Goal: Task Accomplishment & Management: Use online tool/utility

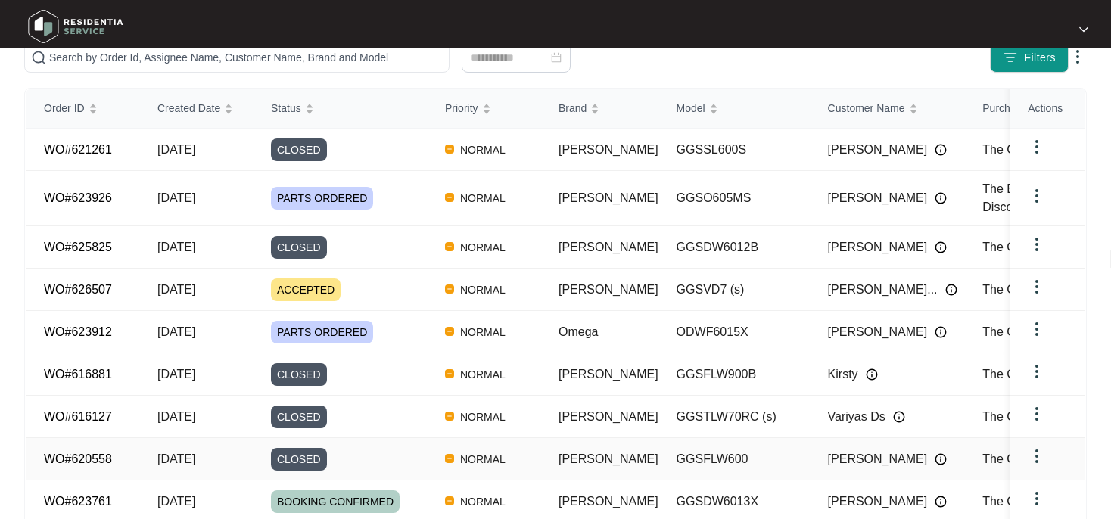
scroll to position [239, 0]
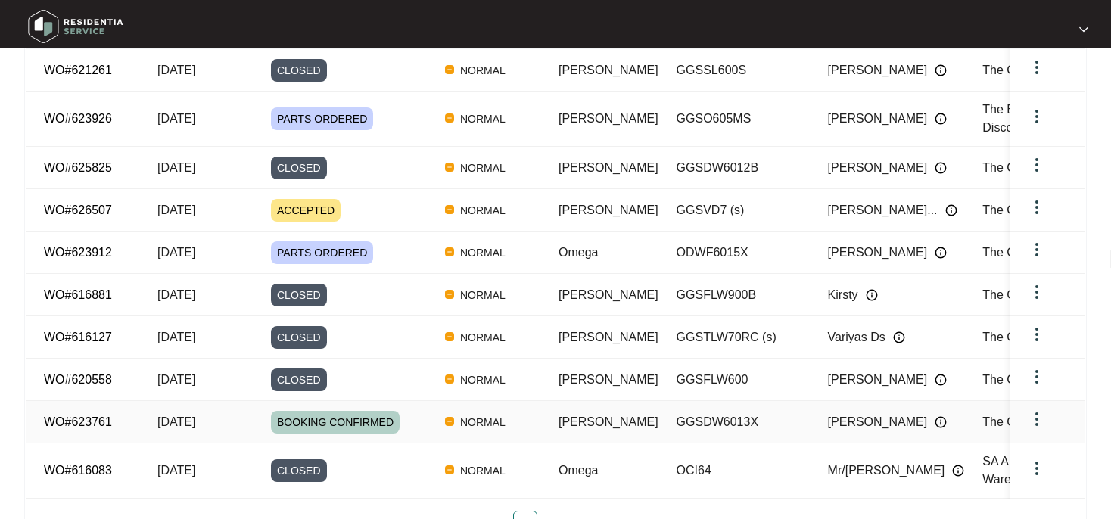
click at [74, 415] on link "WO#623761" at bounding box center [78, 421] width 68 height 13
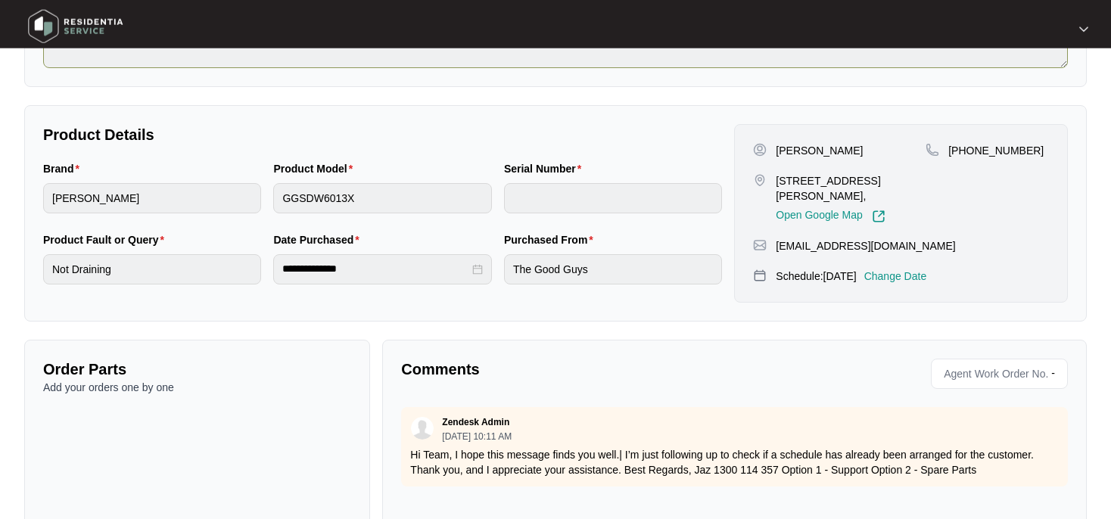
scroll to position [331, 0]
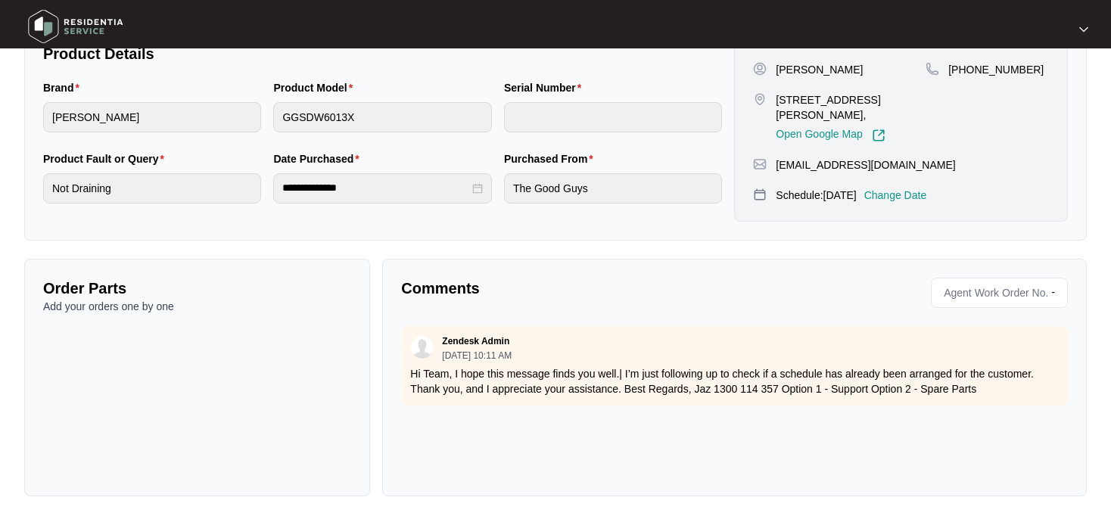
drag, startPoint x: 1059, startPoint y: 338, endPoint x: 1043, endPoint y: 383, distance: 47.6
click at [510, 422] on div "Zendesk Admin [DATE] 10:11 AM Hi Team, I hope this message finds you well.| I’m…" at bounding box center [734, 401] width 667 height 151
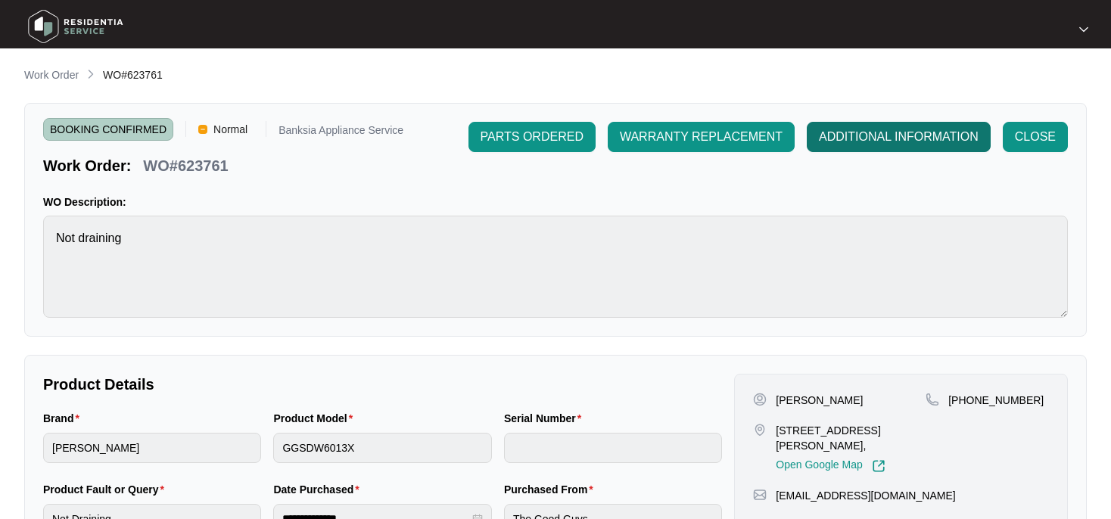
click at [879, 135] on span "ADDITIONAL INFORMATION" at bounding box center [899, 137] width 160 height 18
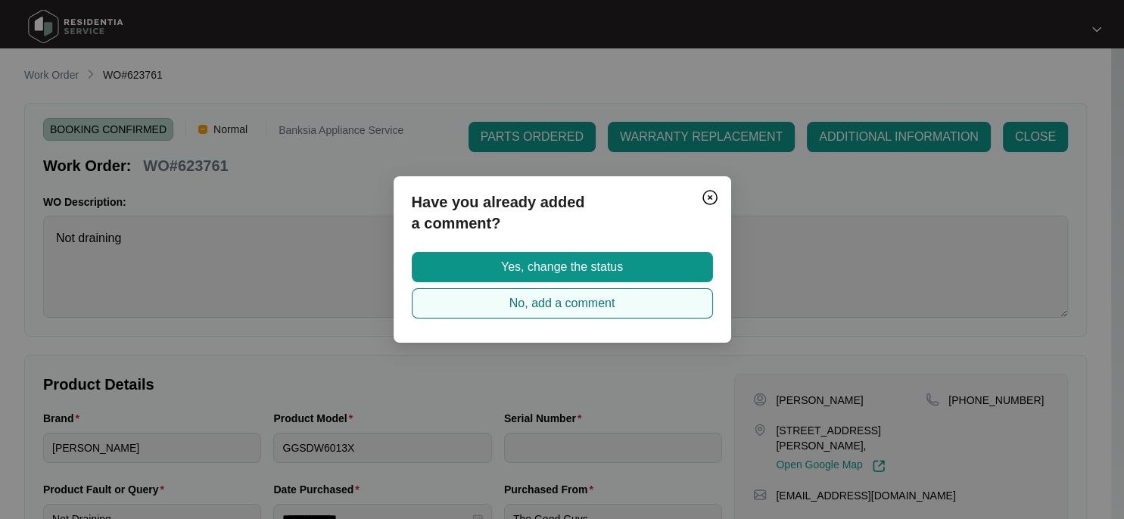
click at [507, 310] on button "No, add a comment" at bounding box center [562, 303] width 301 height 30
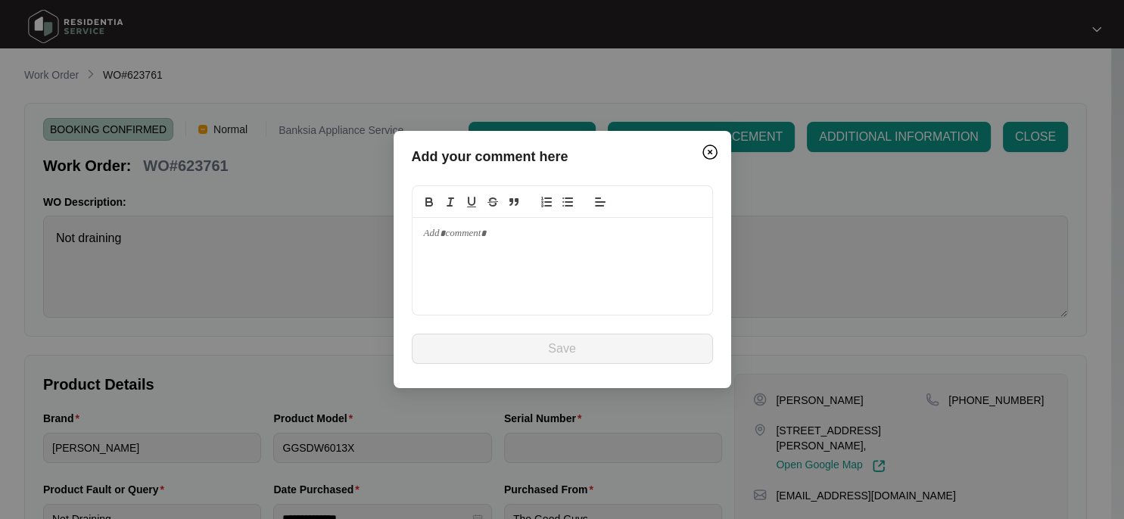
click at [422, 243] on div at bounding box center [562, 266] width 300 height 97
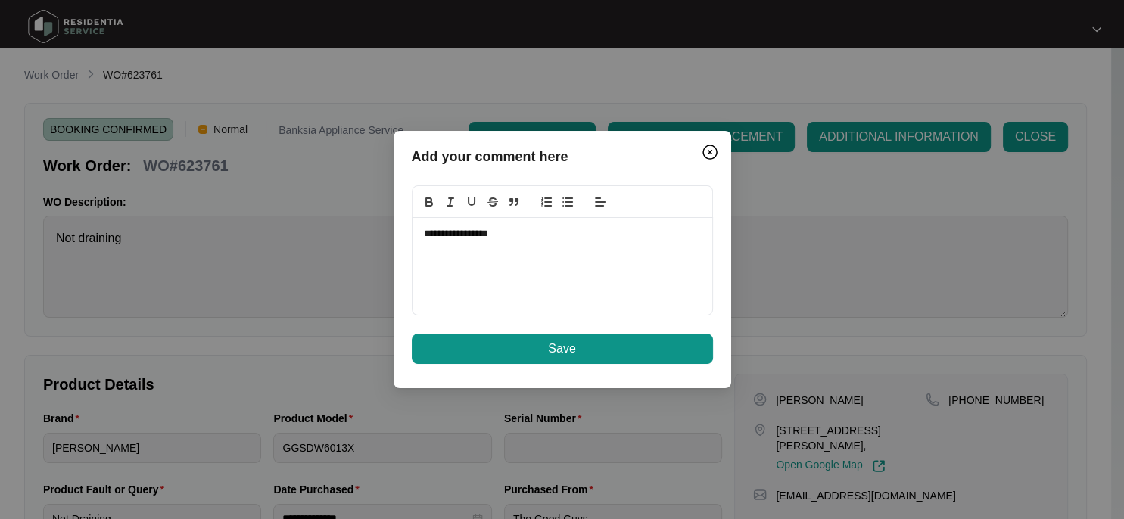
click at [422, 236] on div "**********" at bounding box center [562, 266] width 300 height 97
click at [424, 231] on p "**********" at bounding box center [562, 234] width 277 height 14
drag, startPoint x: 580, startPoint y: 262, endPoint x: 480, endPoint y: 265, distance: 99.2
click at [480, 265] on p "**********" at bounding box center [562, 255] width 277 height 28
copy p "**********"
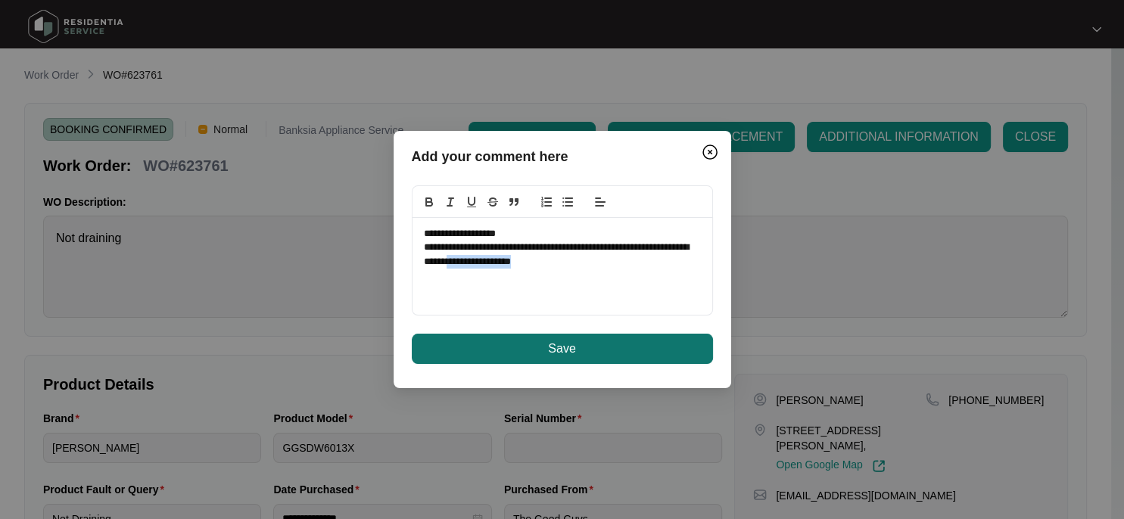
click at [549, 350] on span "Save" at bounding box center [561, 349] width 27 height 18
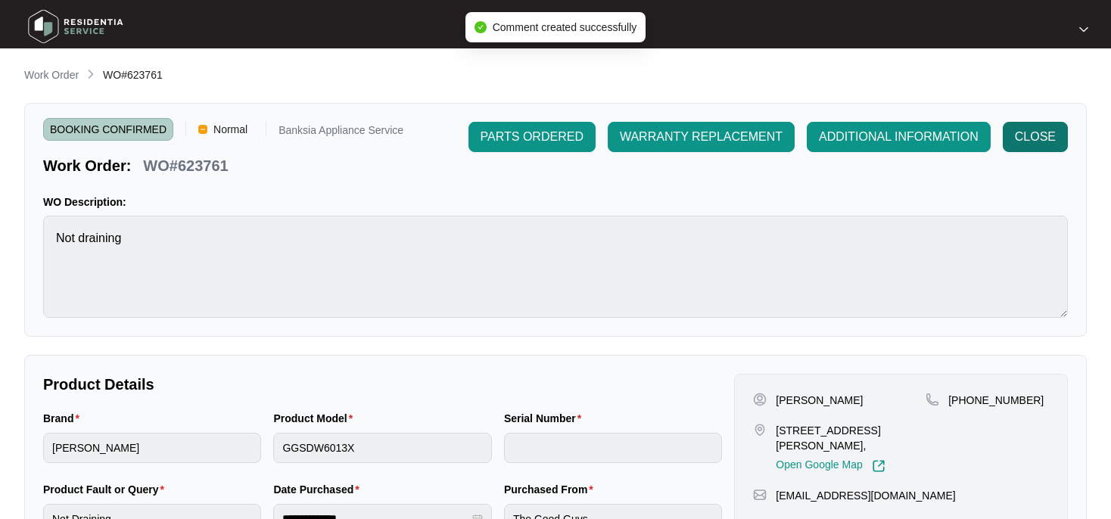
click at [1046, 134] on span "CLOSE" at bounding box center [1035, 137] width 41 height 18
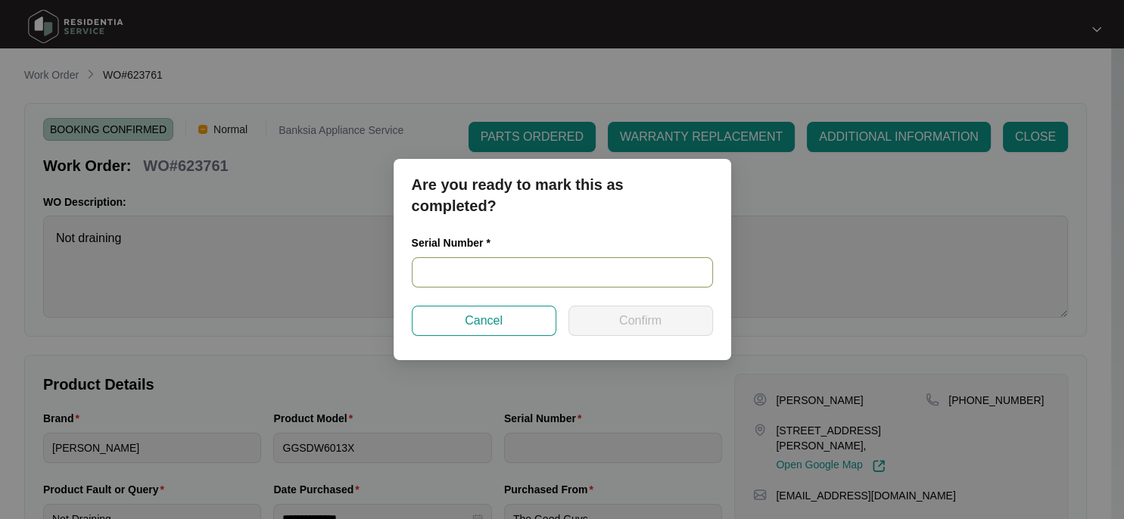
click at [489, 266] on input "text" at bounding box center [562, 272] width 301 height 30
paste input "25028191050100027"
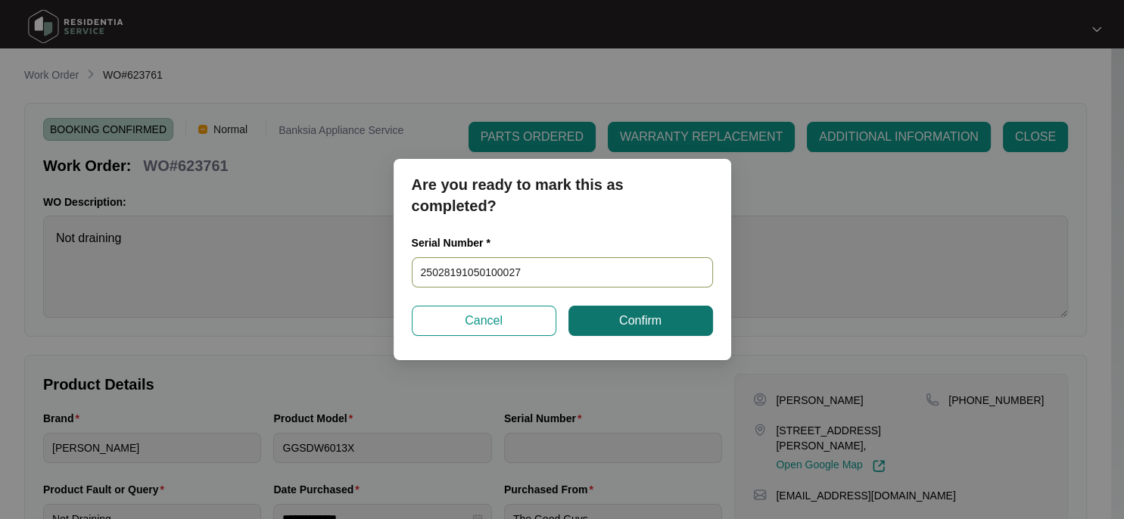
type input "25028191050100027"
click at [616, 322] on button "Confirm" at bounding box center [640, 321] width 145 height 30
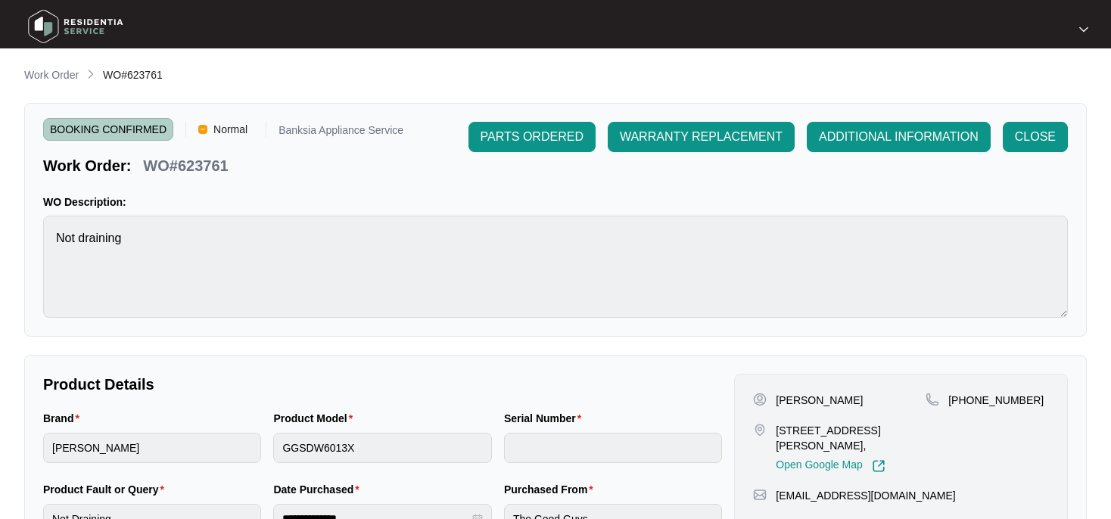
type input "25028191050100027"
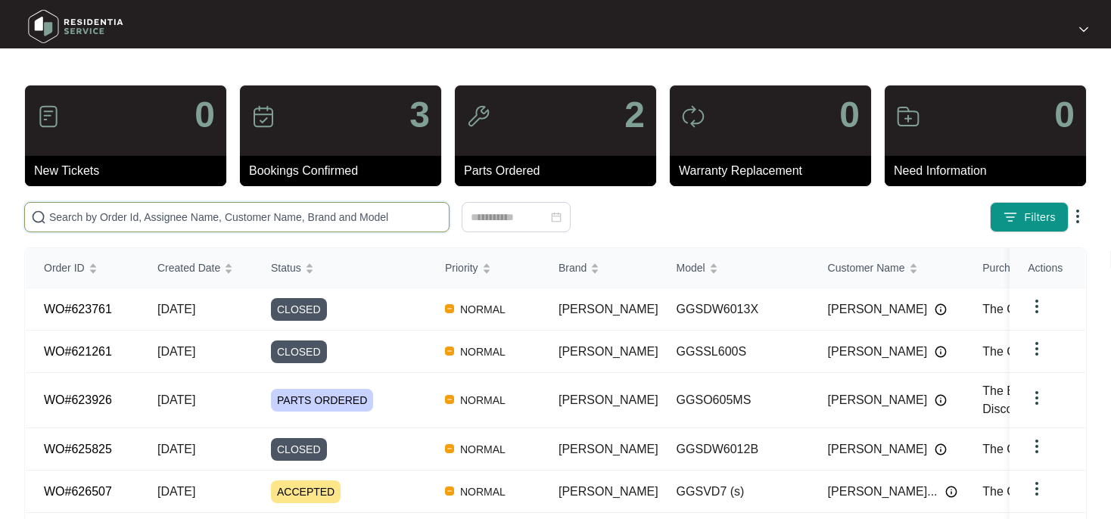
click at [61, 215] on input "text" at bounding box center [245, 217] width 393 height 17
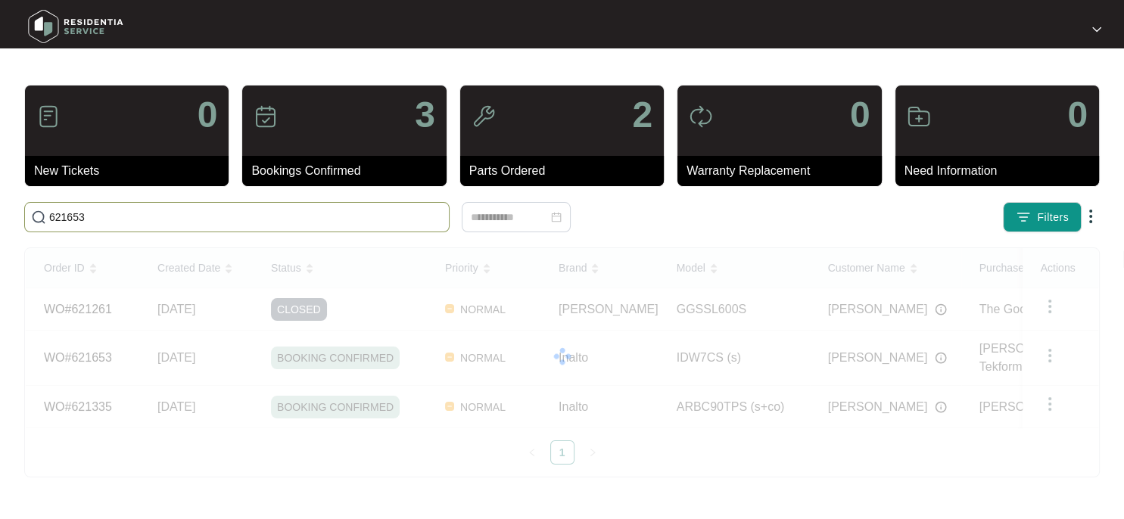
type input "621653"
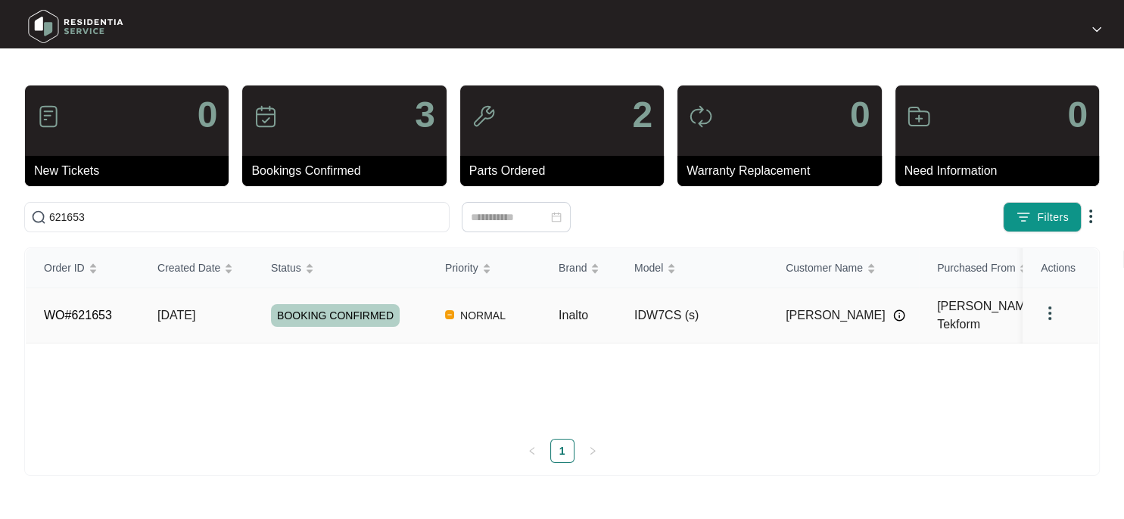
click at [86, 311] on link "WO#621653" at bounding box center [78, 315] width 68 height 13
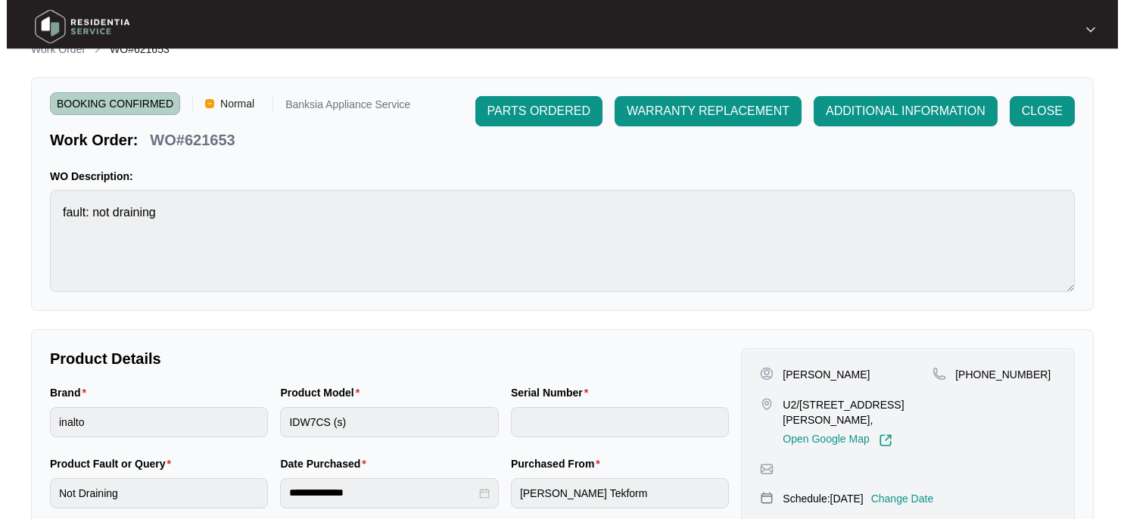
scroll to position [15, 0]
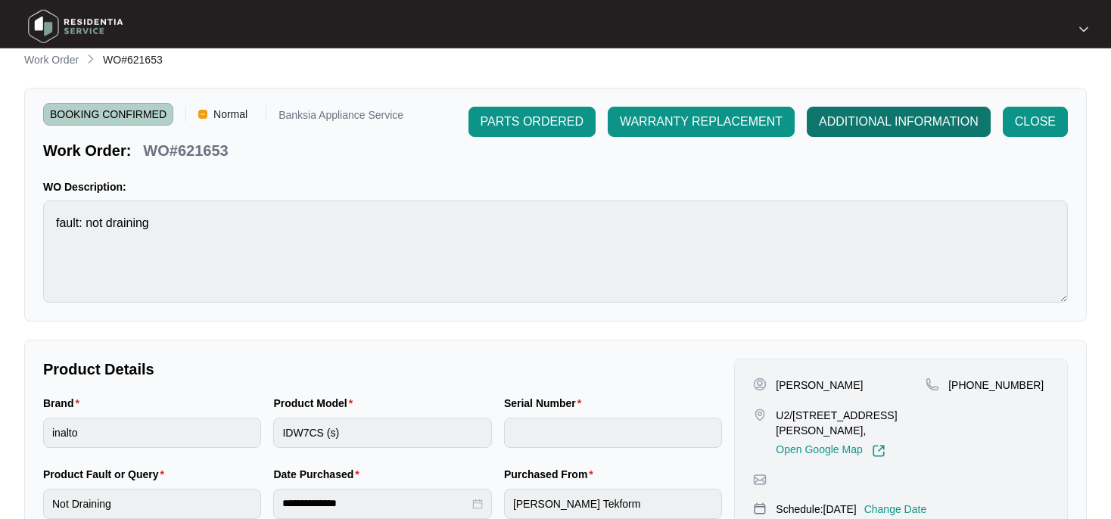
click at [855, 121] on span "ADDITIONAL INFORMATION" at bounding box center [899, 122] width 160 height 18
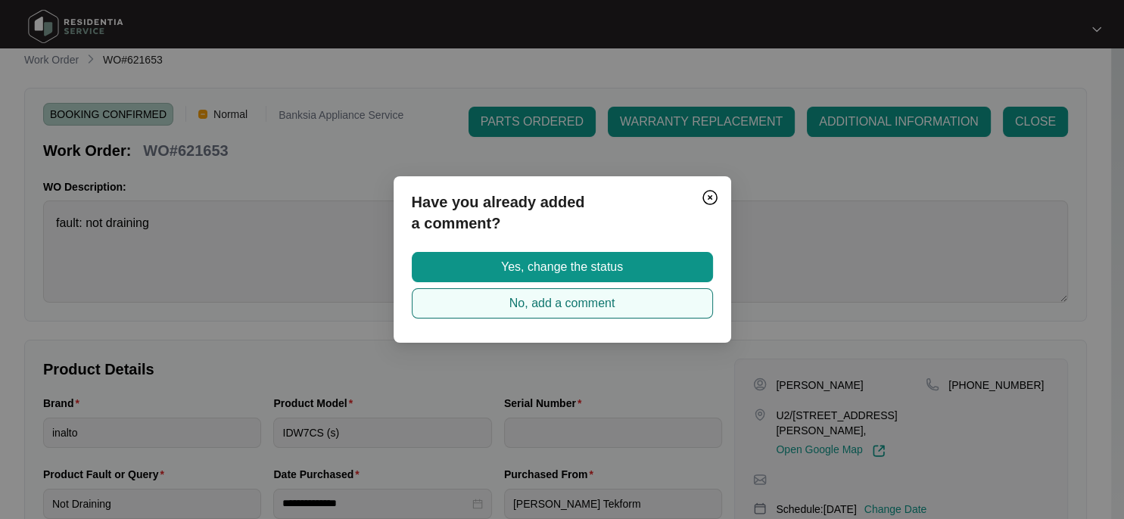
click at [538, 300] on span "No, add a comment" at bounding box center [562, 303] width 106 height 18
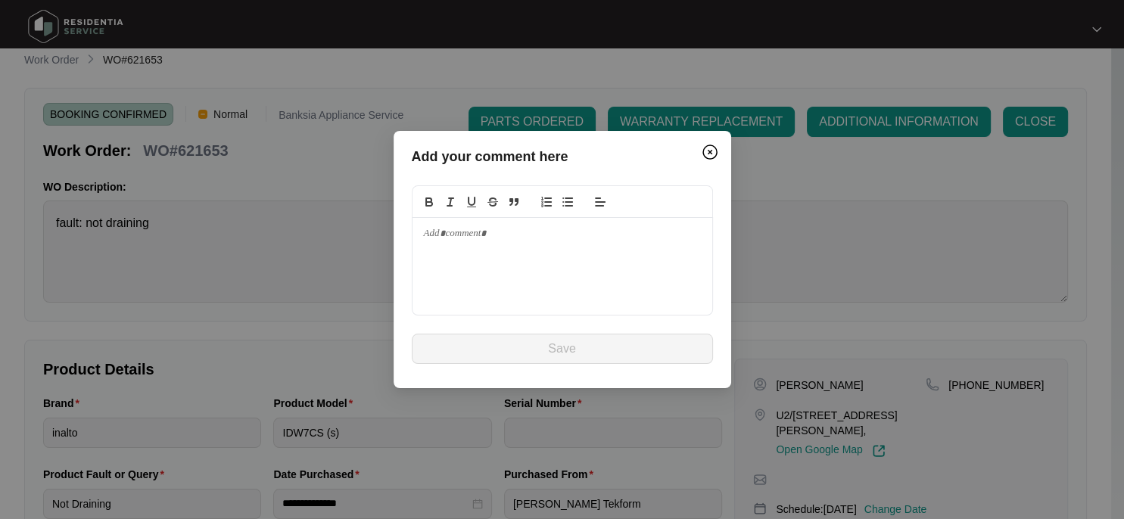
click at [449, 235] on p at bounding box center [562, 234] width 277 height 14
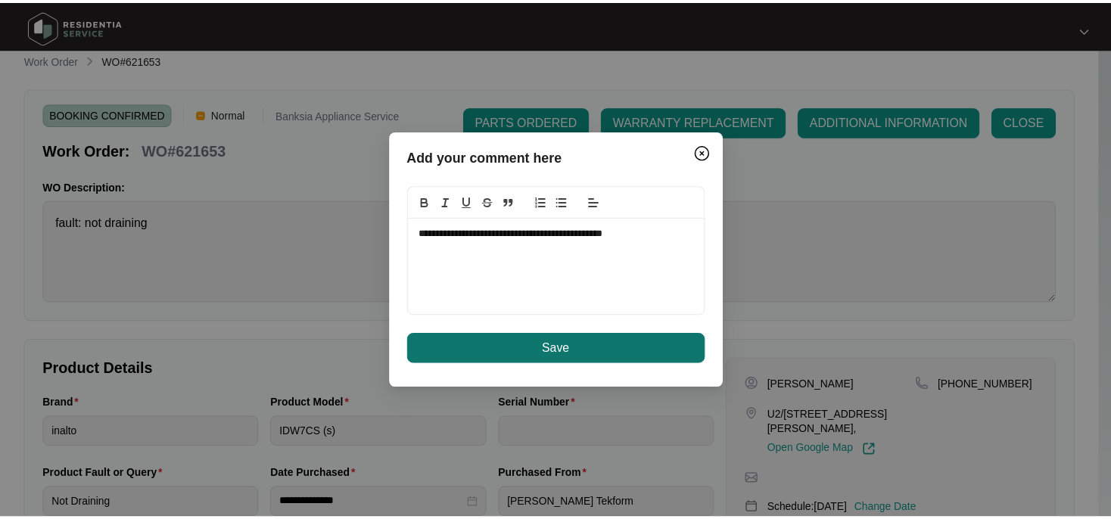
scroll to position [0, 0]
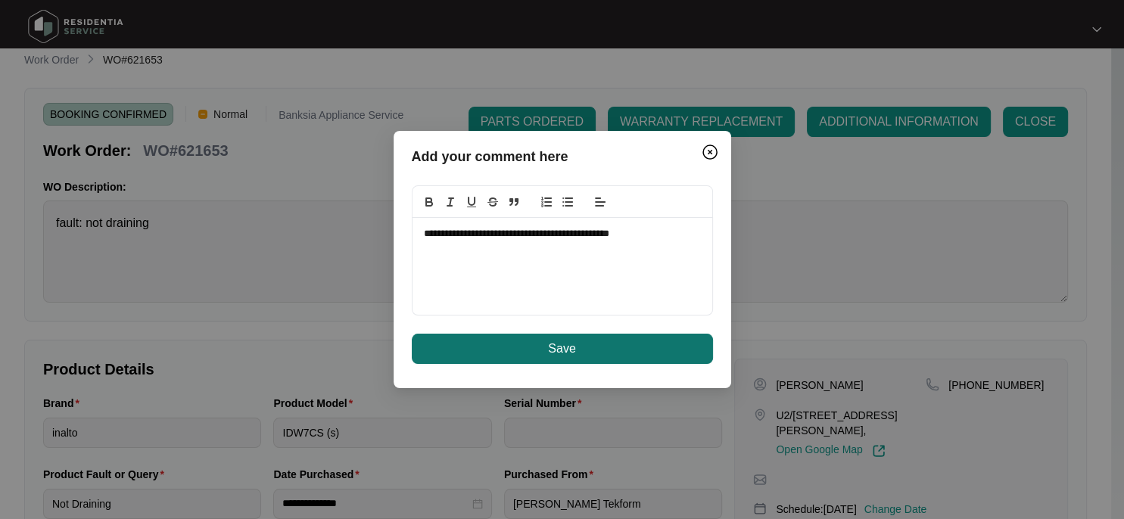
click at [555, 351] on span "Save" at bounding box center [561, 349] width 27 height 18
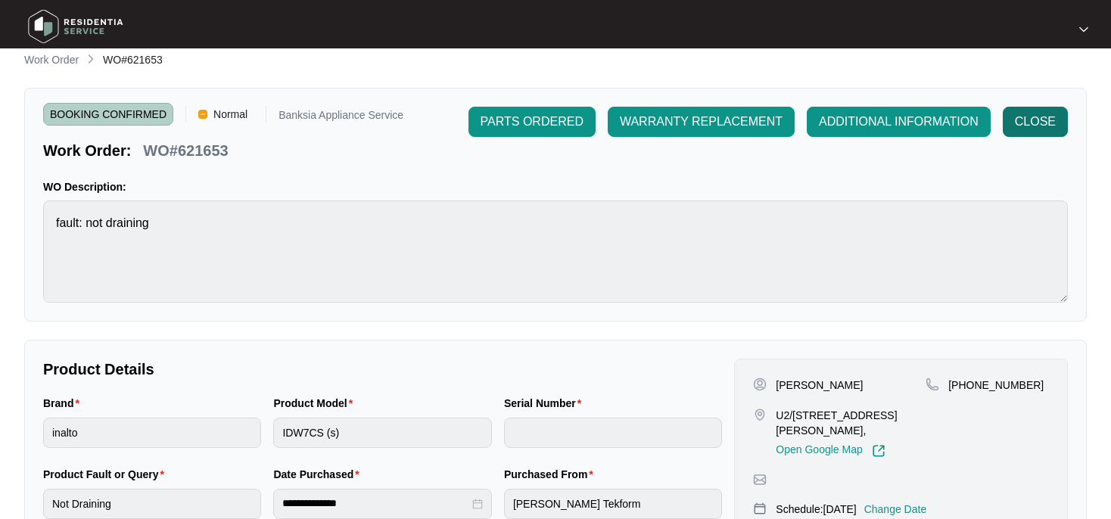
click at [1037, 113] on span "CLOSE" at bounding box center [1035, 122] width 41 height 18
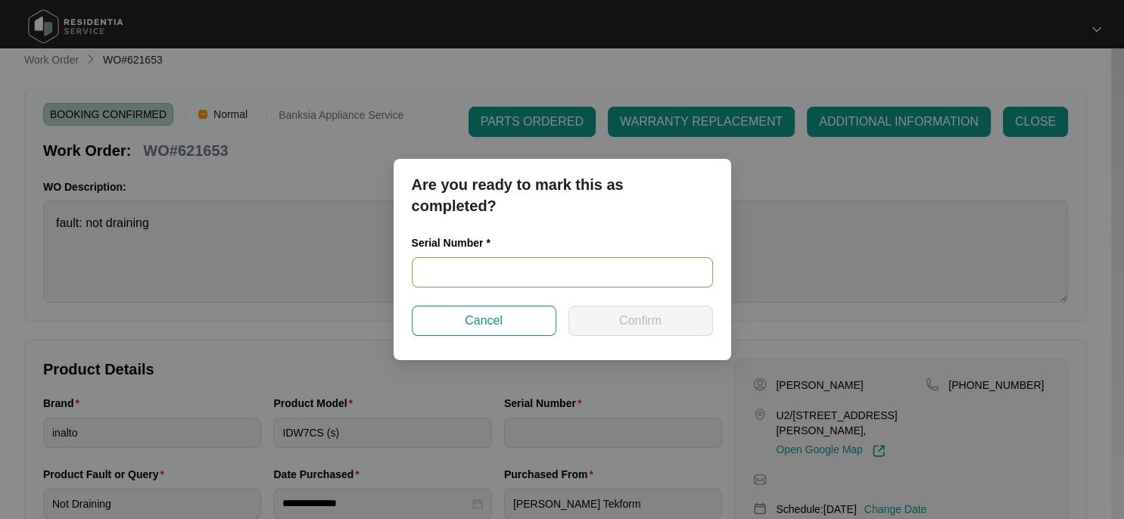
click at [470, 274] on input "text" at bounding box center [562, 272] width 301 height 30
paste input "23117831020100112"
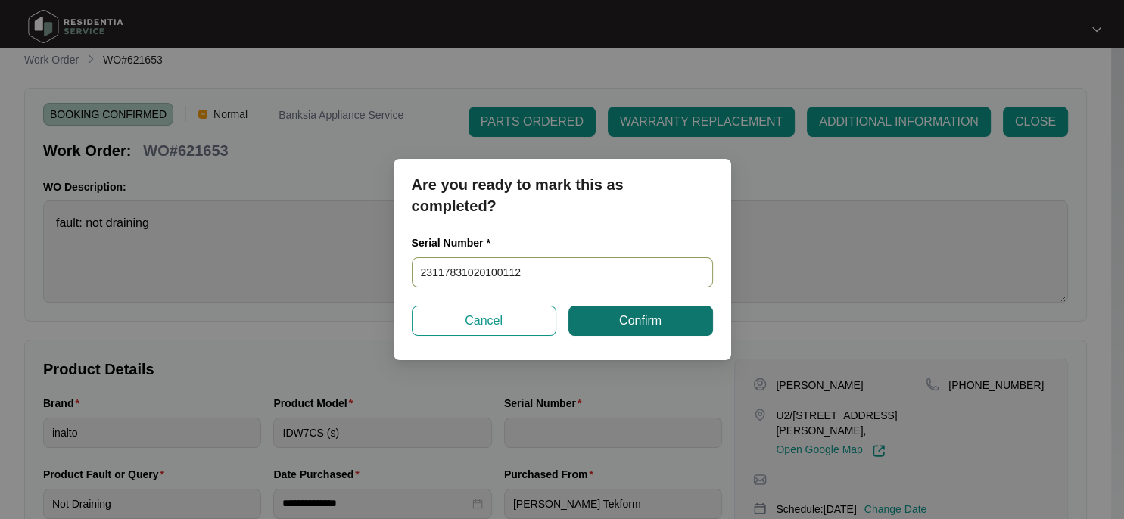
type input "23117831020100112"
click at [633, 321] on span "Confirm" at bounding box center [640, 321] width 42 height 18
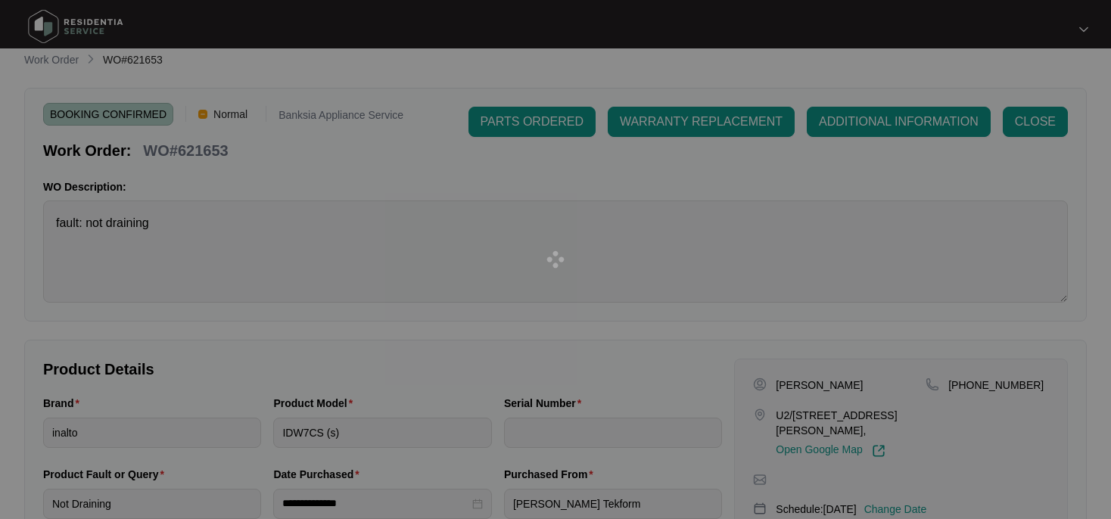
type input "23117831020100112"
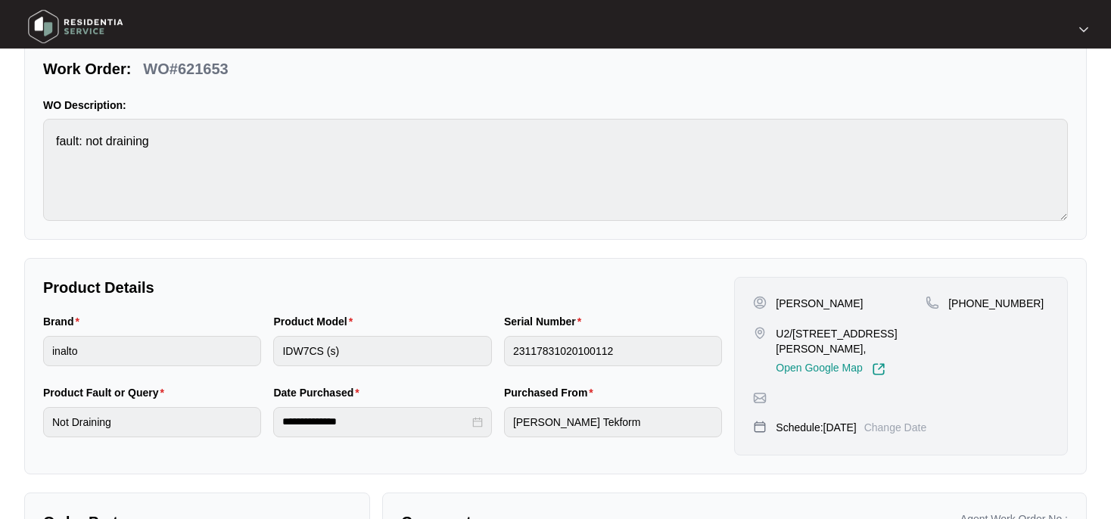
scroll to position [2, 0]
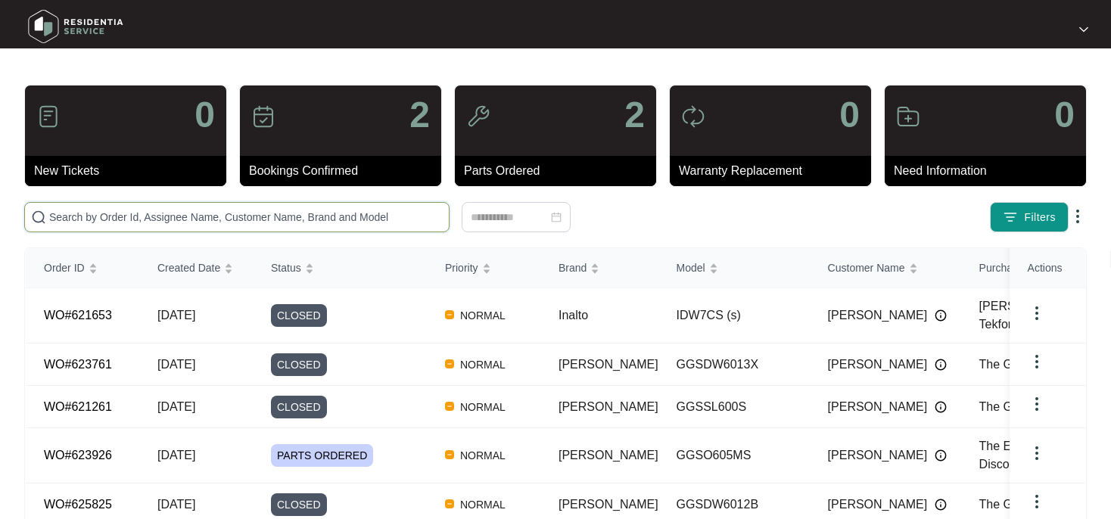
click at [64, 221] on input "text" at bounding box center [245, 217] width 393 height 17
type input "621335"
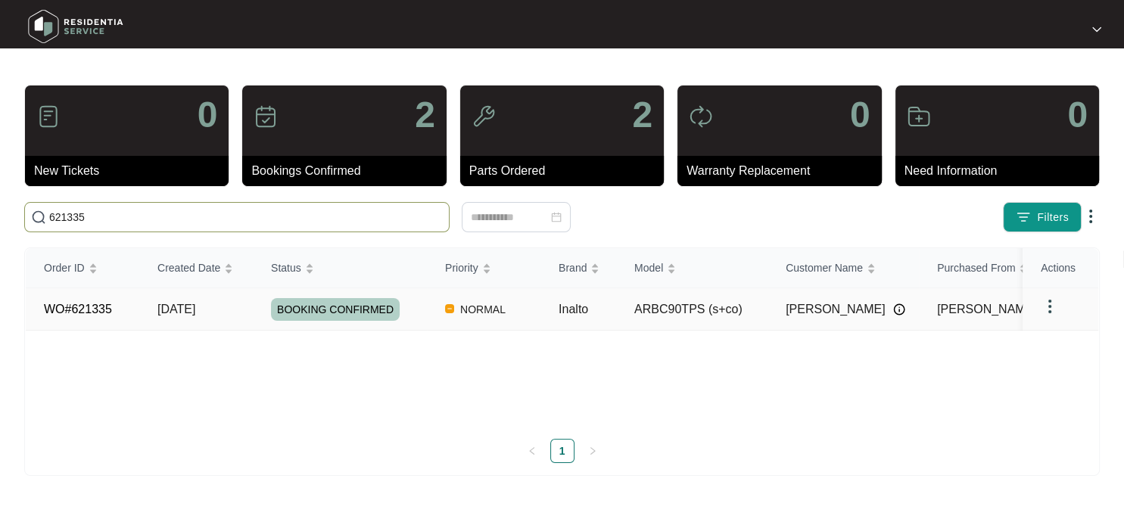
click at [363, 317] on span "BOOKING CONFIRMED" at bounding box center [335, 309] width 129 height 23
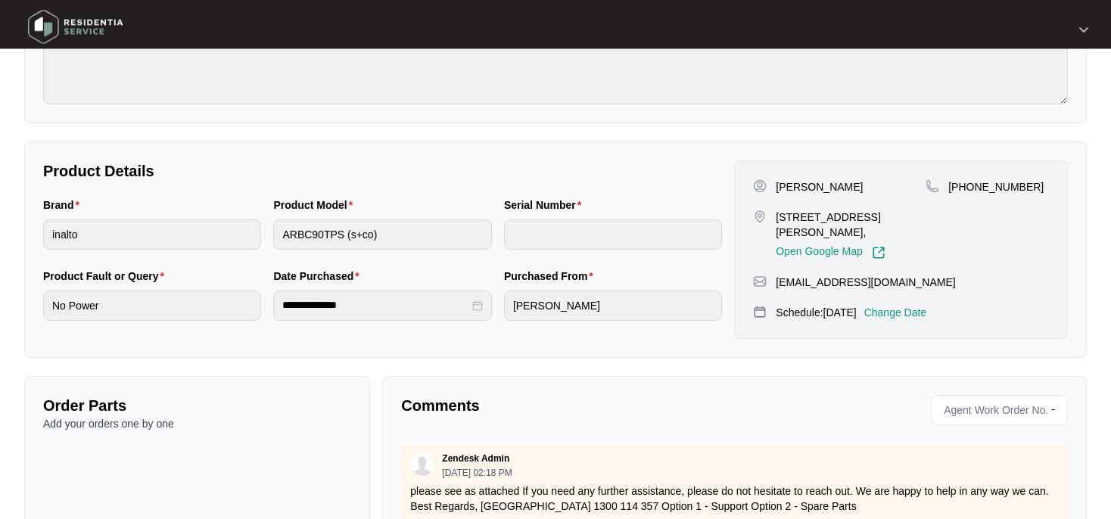
scroll to position [239, 0]
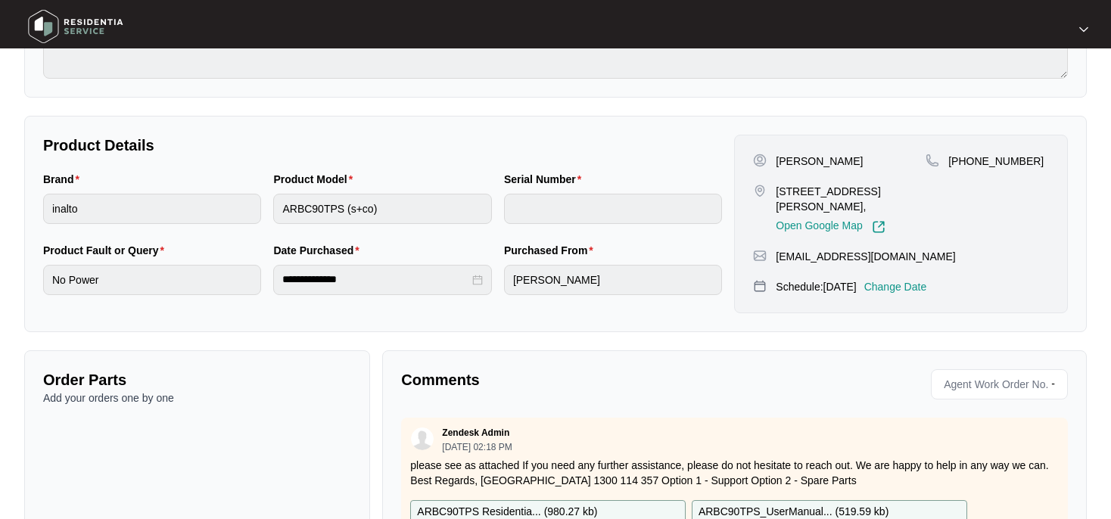
drag, startPoint x: 779, startPoint y: 191, endPoint x: 887, endPoint y: 213, distance: 110.3
click at [887, 213] on p "[STREET_ADDRESS][PERSON_NAME]," at bounding box center [851, 199] width 150 height 30
copy p "[STREET_ADDRESS][PERSON_NAME],"
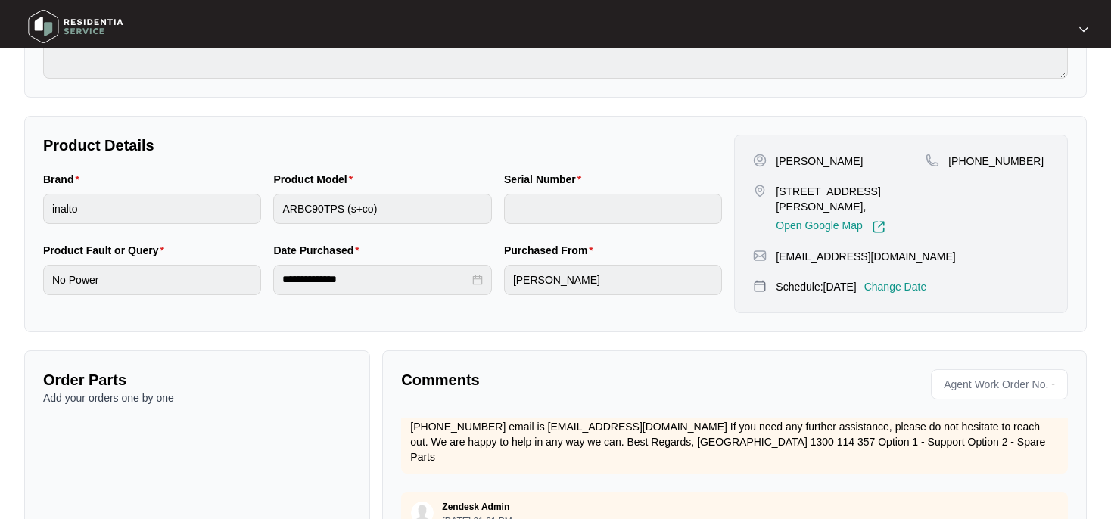
scroll to position [345, 0]
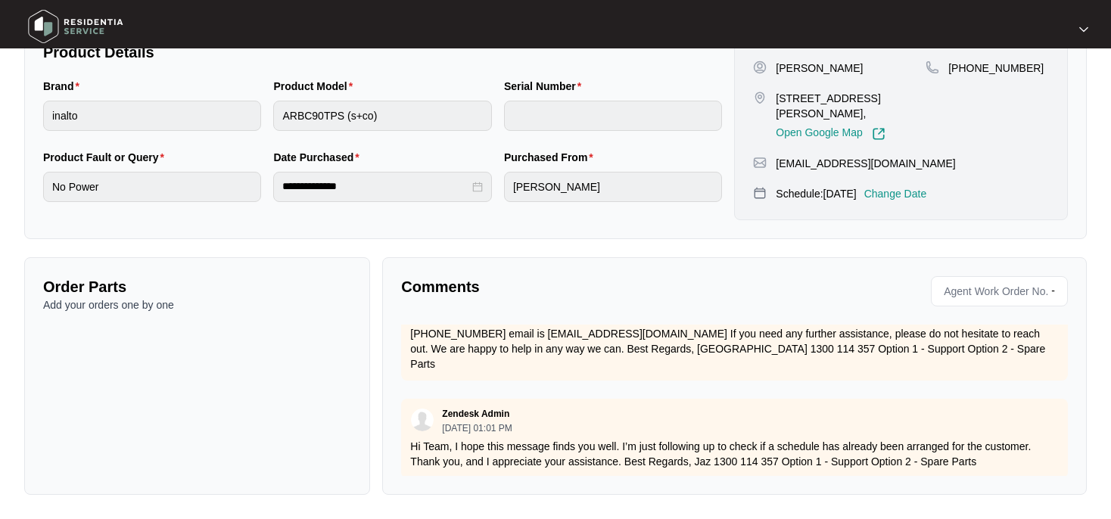
click at [935, 210] on div "[PERSON_NAME] [STREET_ADDRESS][PERSON_NAME], Open Google Map [PHONE_NUMBER] [EM…" at bounding box center [901, 131] width 334 height 179
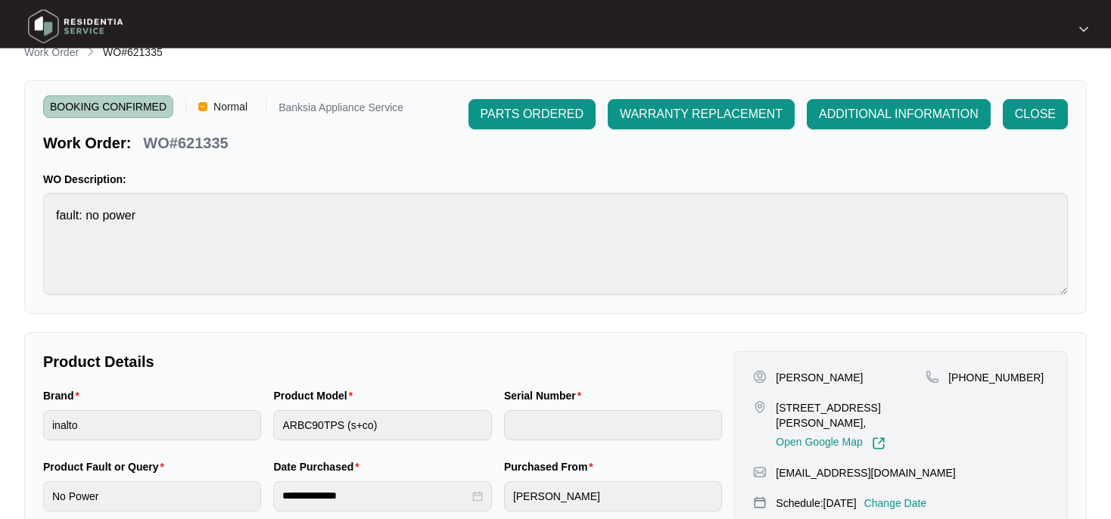
scroll to position [14, 0]
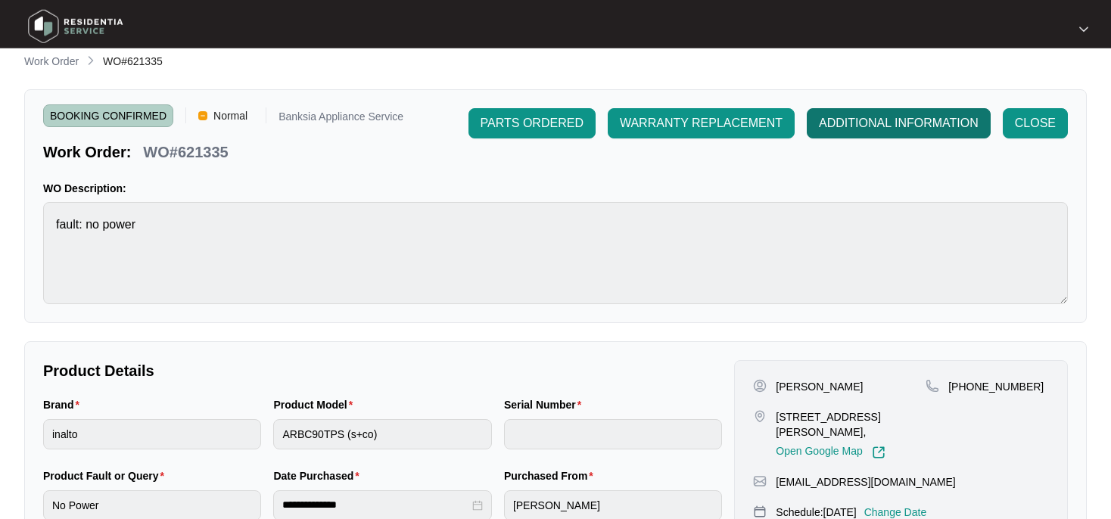
click at [925, 120] on span "ADDITIONAL INFORMATION" at bounding box center [899, 123] width 160 height 18
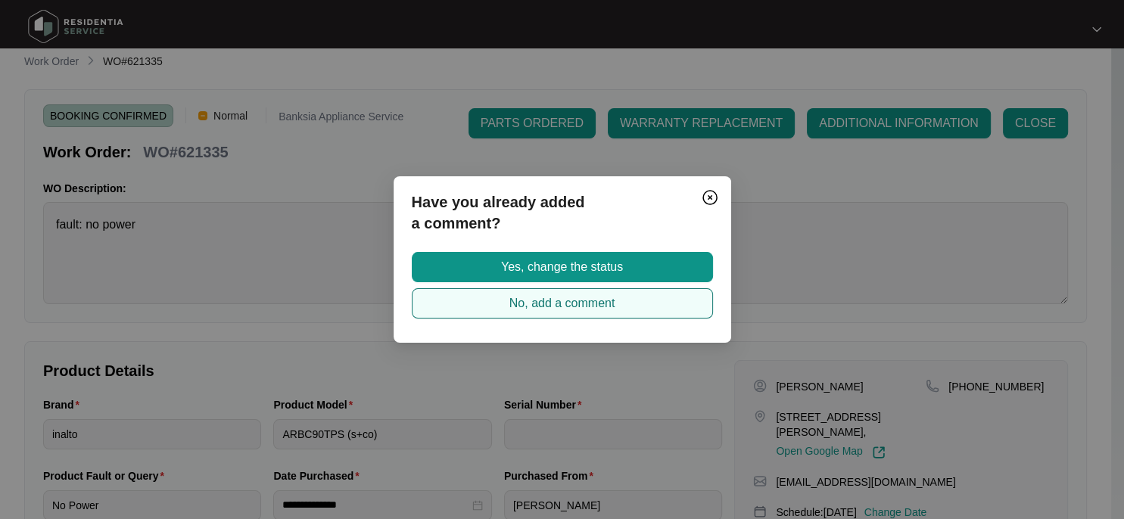
click at [513, 306] on span "No, add a comment" at bounding box center [562, 303] width 106 height 18
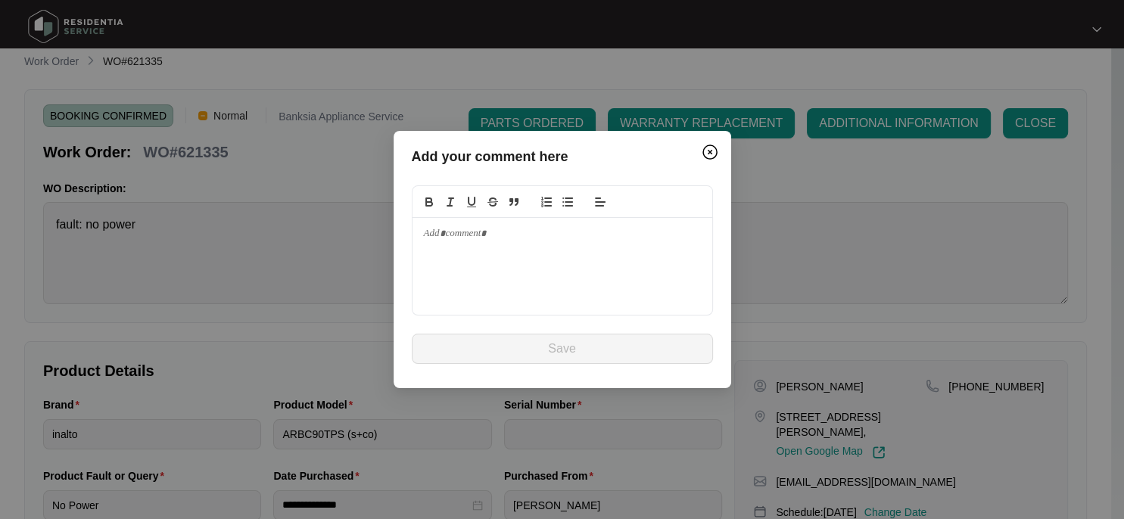
click at [425, 236] on p at bounding box center [562, 234] width 277 height 14
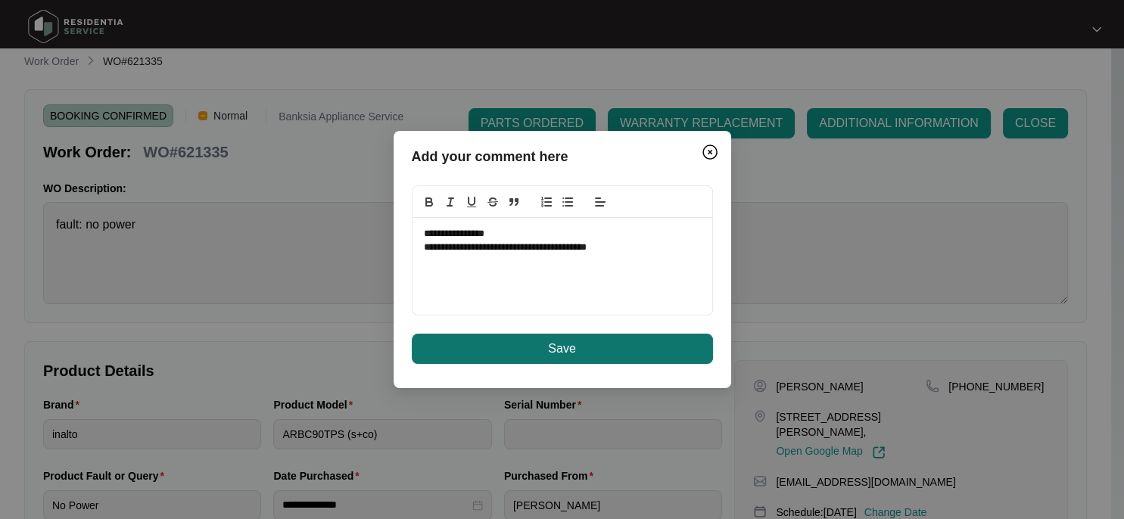
click at [570, 348] on span "Save" at bounding box center [561, 349] width 27 height 18
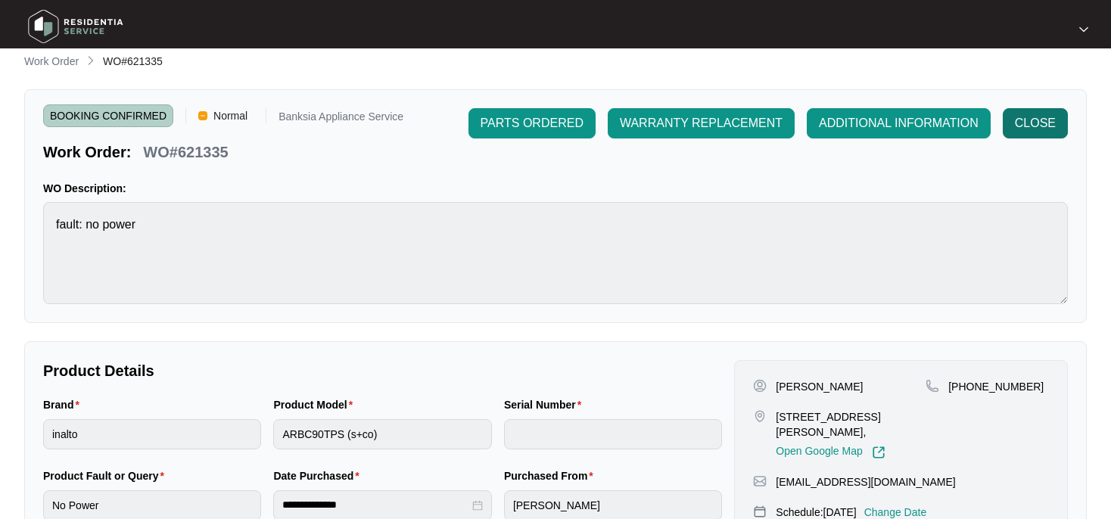
click at [1035, 116] on span "CLOSE" at bounding box center [1035, 123] width 41 height 18
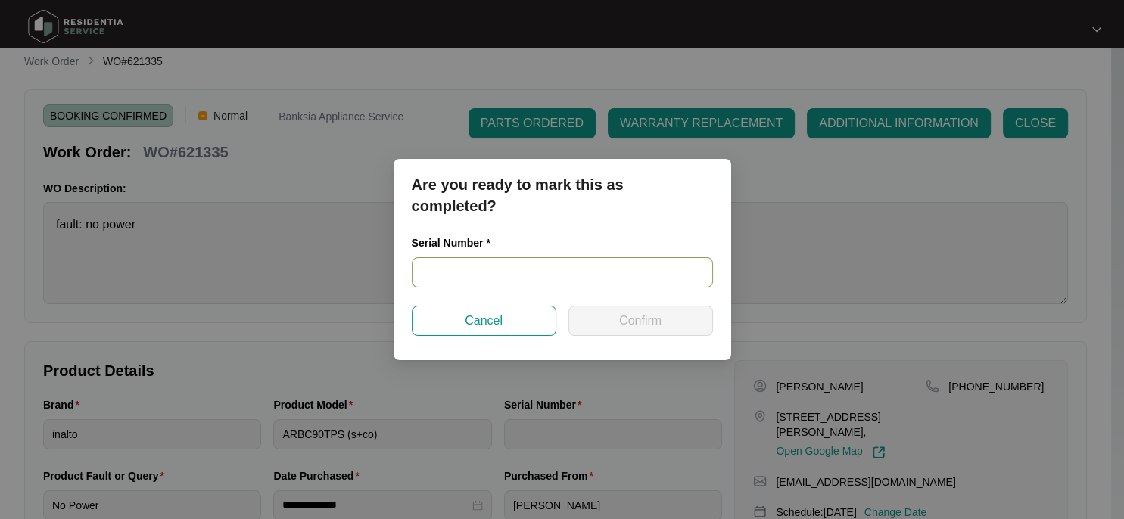
click at [505, 271] on input "text" at bounding box center [562, 272] width 301 height 30
paste input "RR0422001270"
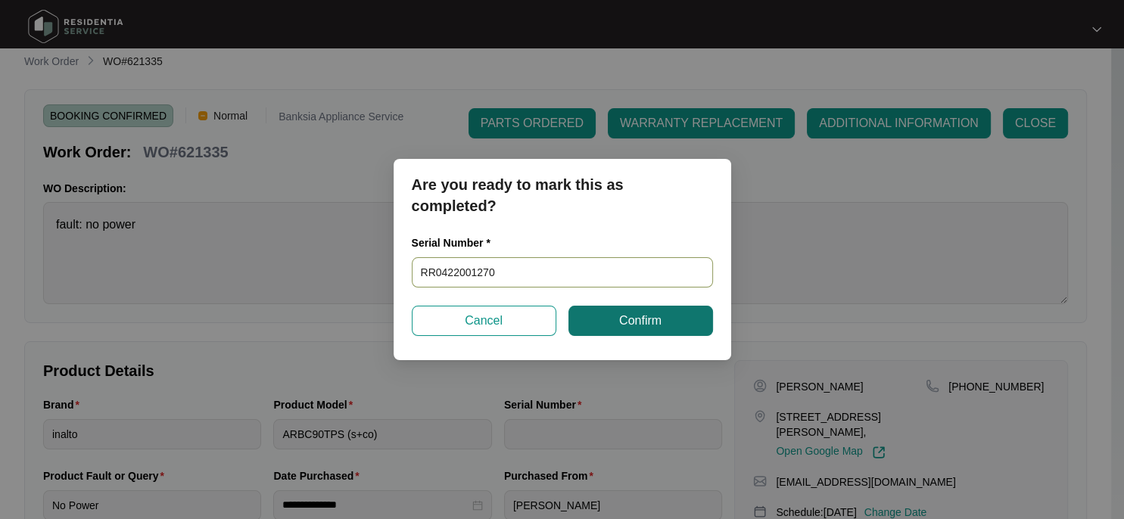
type input "RR0422001270"
click at [644, 325] on span "Confirm" at bounding box center [640, 321] width 42 height 18
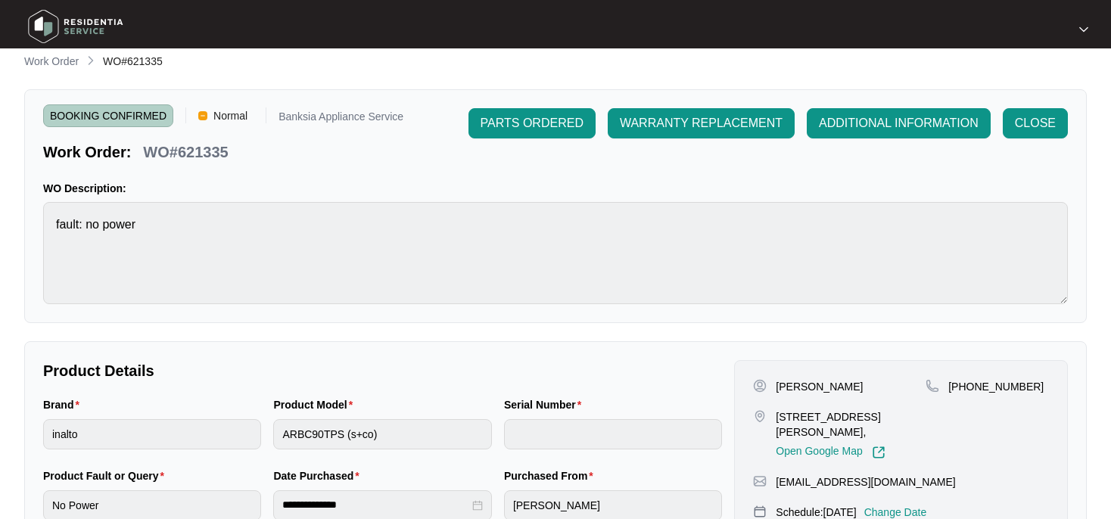
type input "RR0422001270"
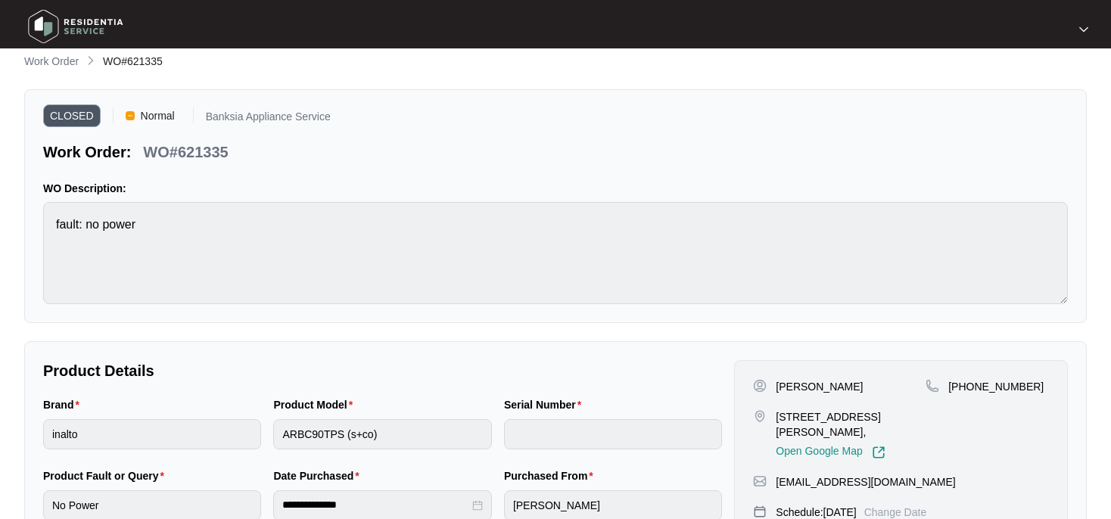
drag, startPoint x: 776, startPoint y: 417, endPoint x: 898, endPoint y: 445, distance: 125.0
click at [898, 440] on p "[STREET_ADDRESS][PERSON_NAME]," at bounding box center [851, 424] width 150 height 30
copy p "[STREET_ADDRESS][PERSON_NAME],"
click at [759, 459] on div "[STREET_ADDRESS][PERSON_NAME], Open Google Map" at bounding box center [839, 434] width 173 height 50
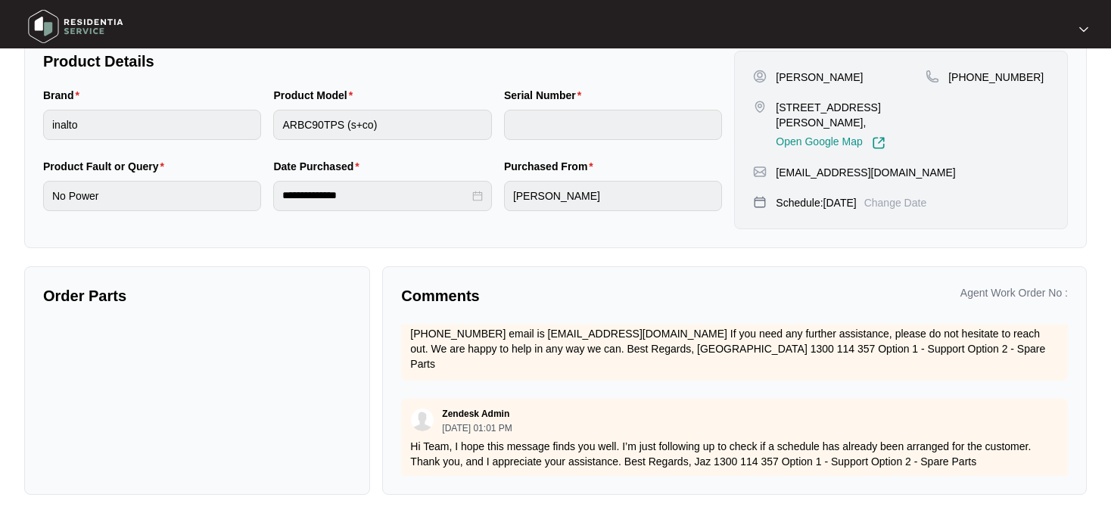
scroll to position [281, 0]
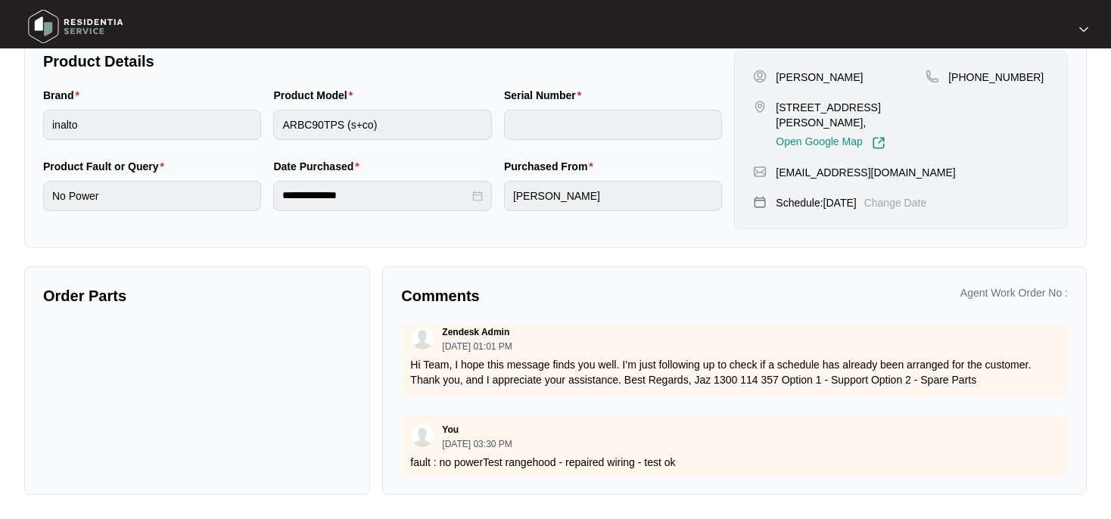
drag, startPoint x: 410, startPoint y: 443, endPoint x: 691, endPoint y: 455, distance: 281.0
click at [691, 455] on div "You [DATE] 03:30 PM fault : no powerTest rangehood - repaired wiring - test ok" at bounding box center [734, 447] width 667 height 64
copy p "fault : no powerTest rangehood - repaired wiring - test ok"
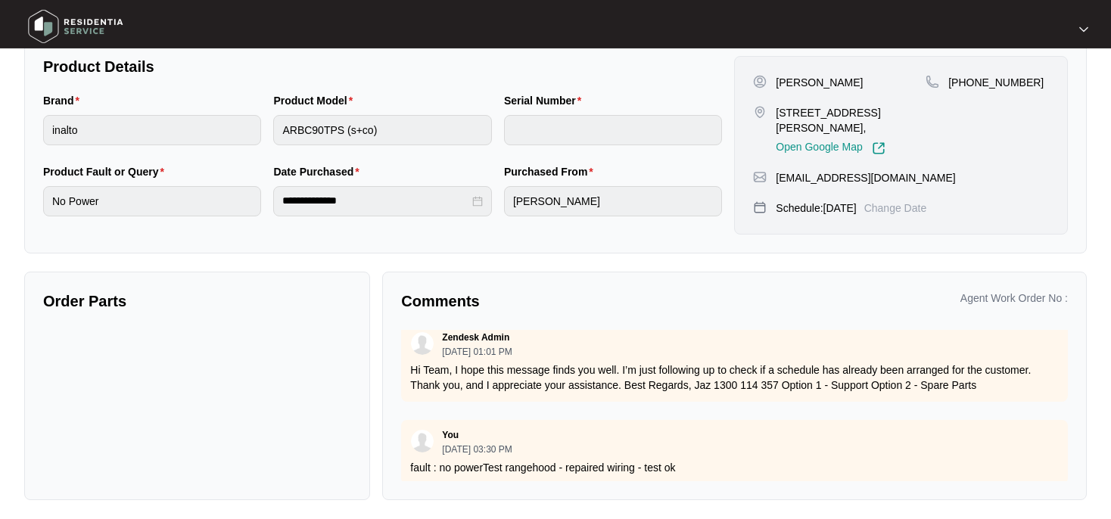
scroll to position [337, 0]
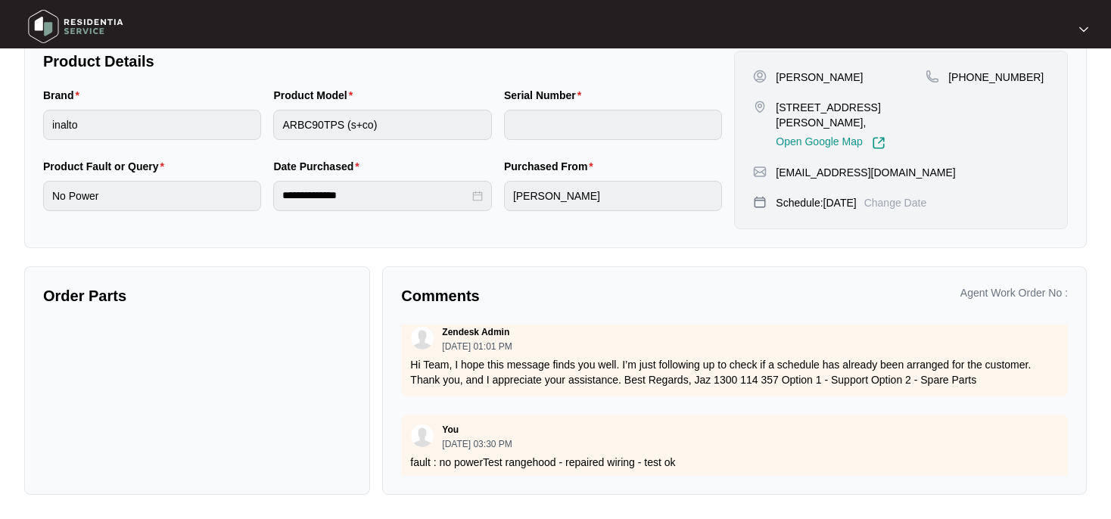
click at [746, 455] on p "fault : no powerTest rangehood - repaired wiring - test ok" at bounding box center [734, 462] width 648 height 15
click at [484, 455] on p "fault : no powerTest rangehood - repaired wiring - test ok" at bounding box center [734, 462] width 648 height 15
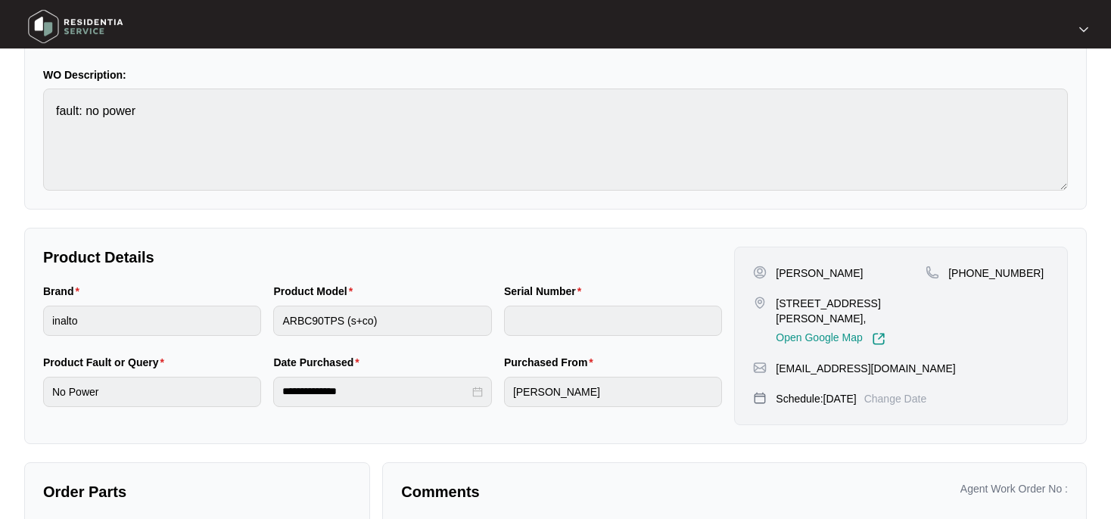
scroll to position [0, 0]
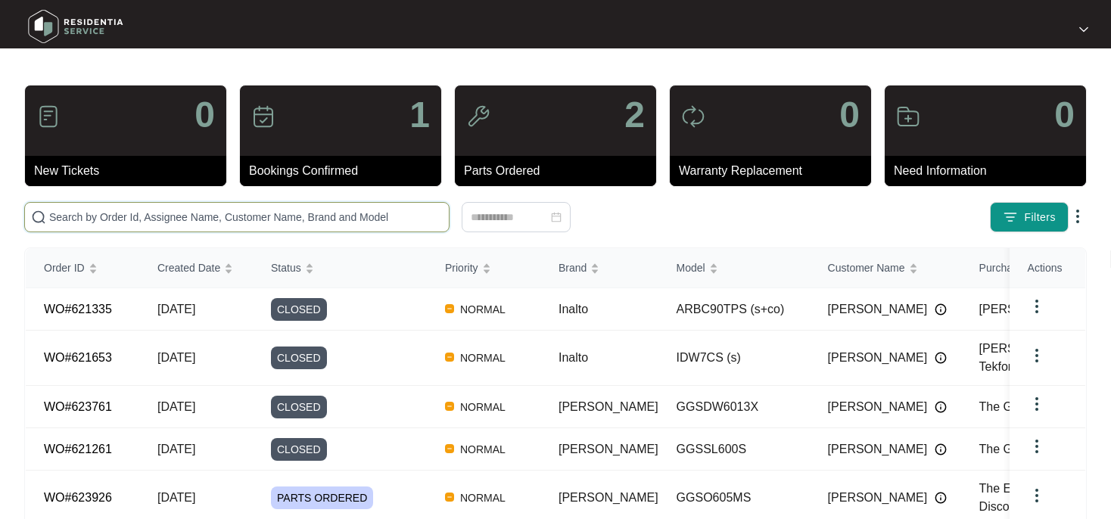
click at [92, 217] on input "text" at bounding box center [245, 217] width 393 height 17
type input "620826"
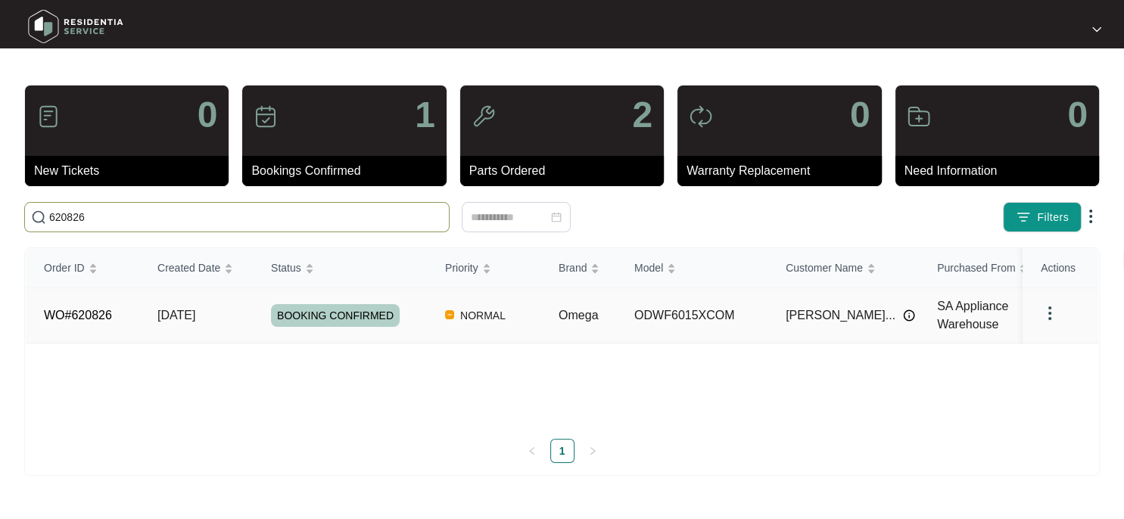
click at [336, 319] on span "BOOKING CONFIRMED" at bounding box center [335, 315] width 129 height 23
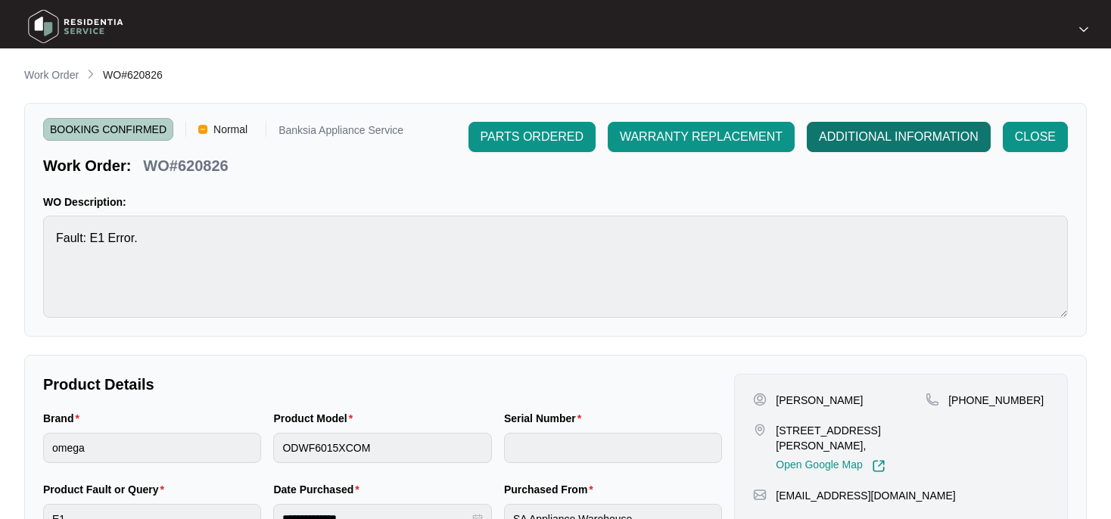
click at [924, 140] on span "ADDITIONAL INFORMATION" at bounding box center [899, 137] width 160 height 18
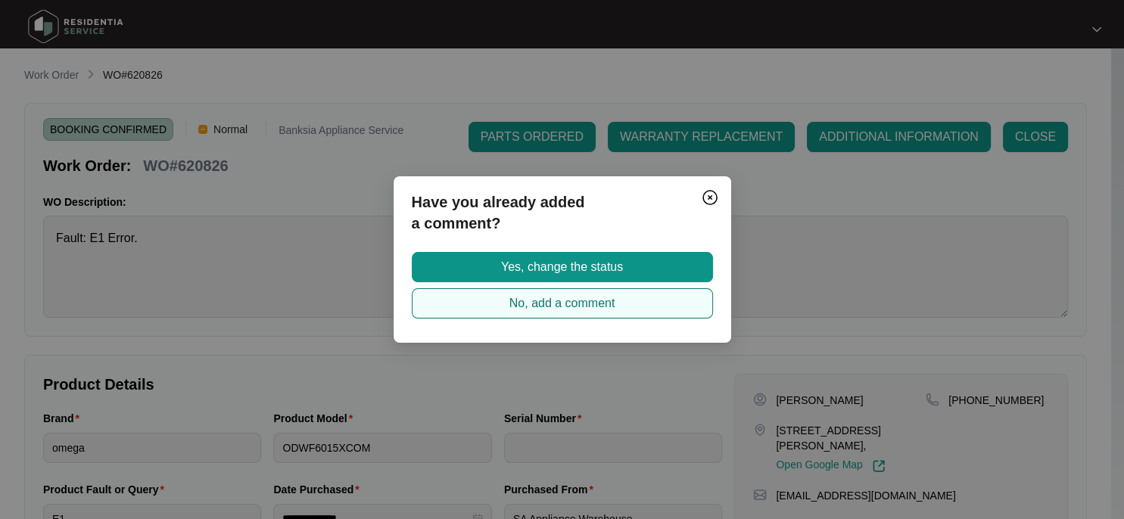
click at [552, 305] on span "No, add a comment" at bounding box center [562, 303] width 106 height 18
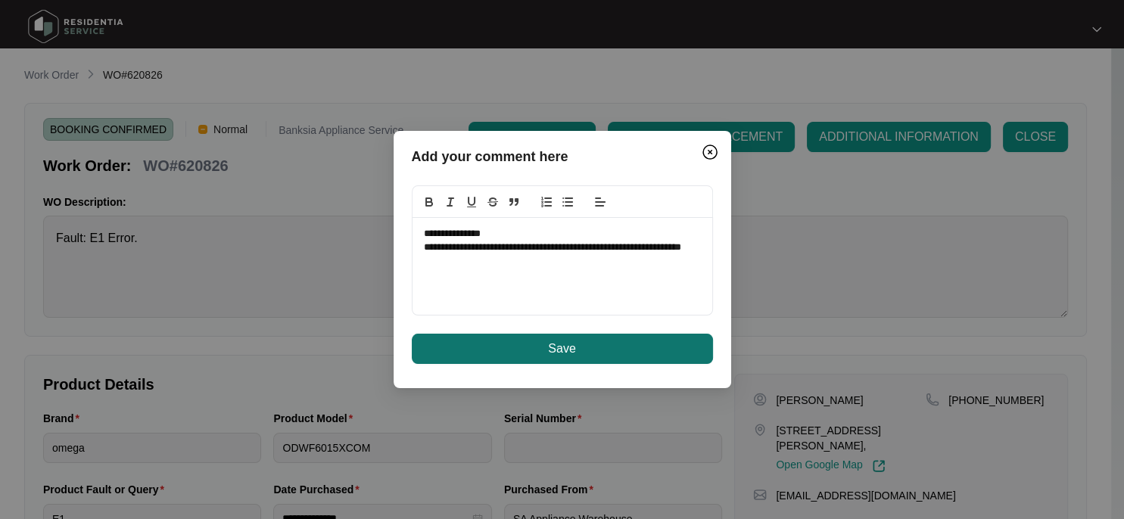
click at [577, 346] on button "Save" at bounding box center [562, 349] width 301 height 30
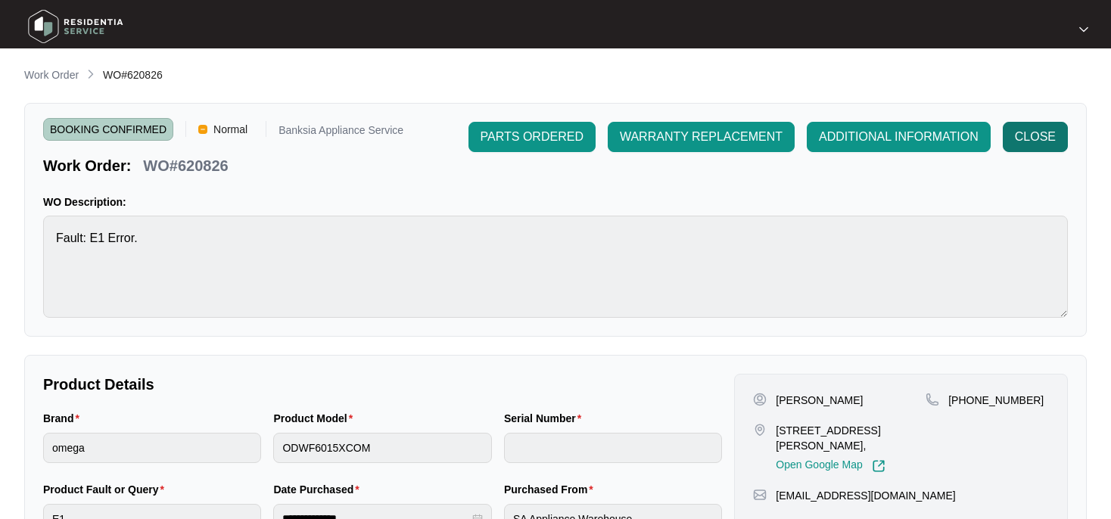
click at [1050, 126] on button "CLOSE" at bounding box center [1035, 137] width 65 height 30
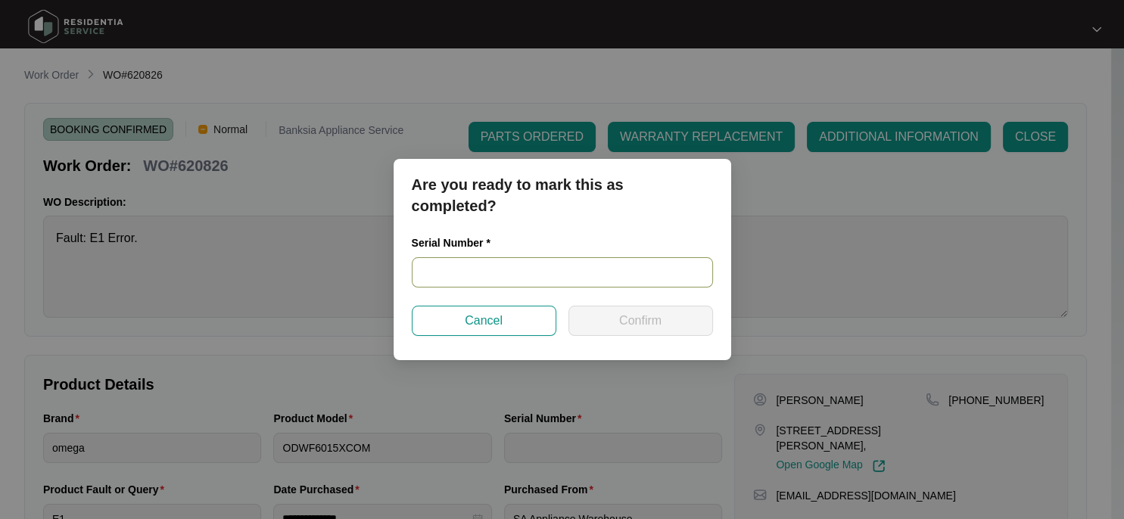
click at [515, 268] on input "text" at bounding box center [562, 272] width 301 height 30
paste input "24088331020100028"
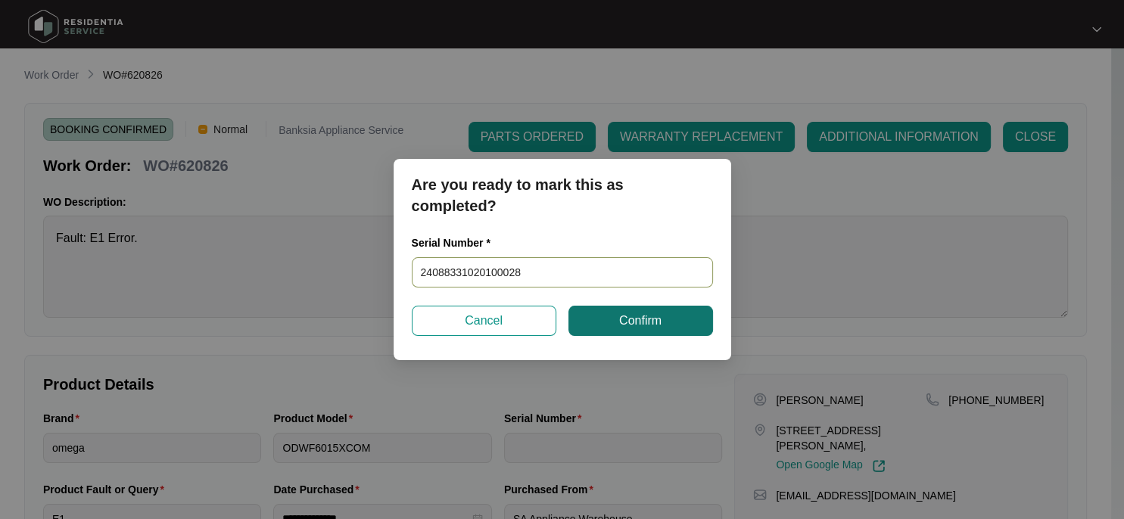
type input "24088331020100028"
click at [624, 313] on span "Confirm" at bounding box center [640, 321] width 42 height 18
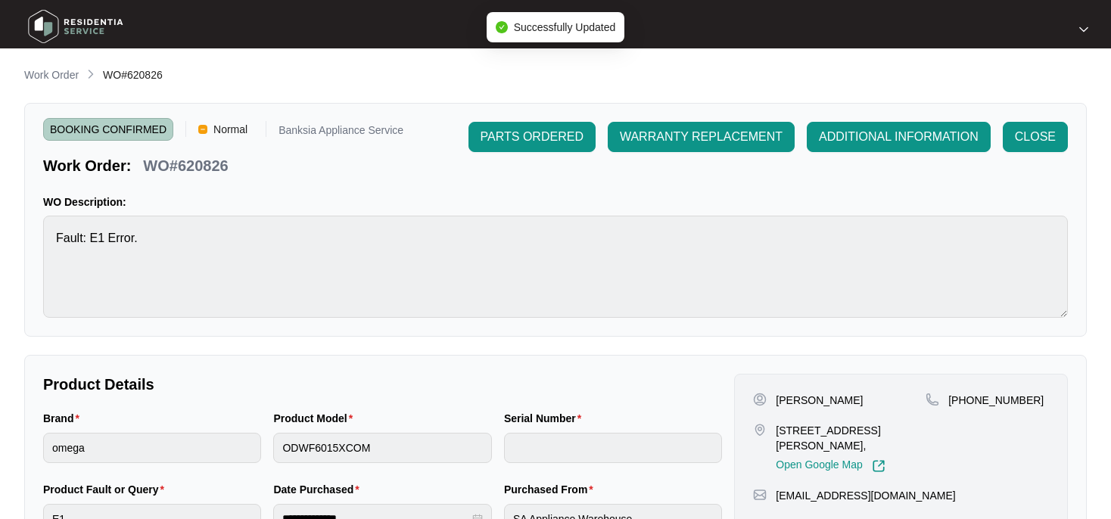
type input "24088331020100028"
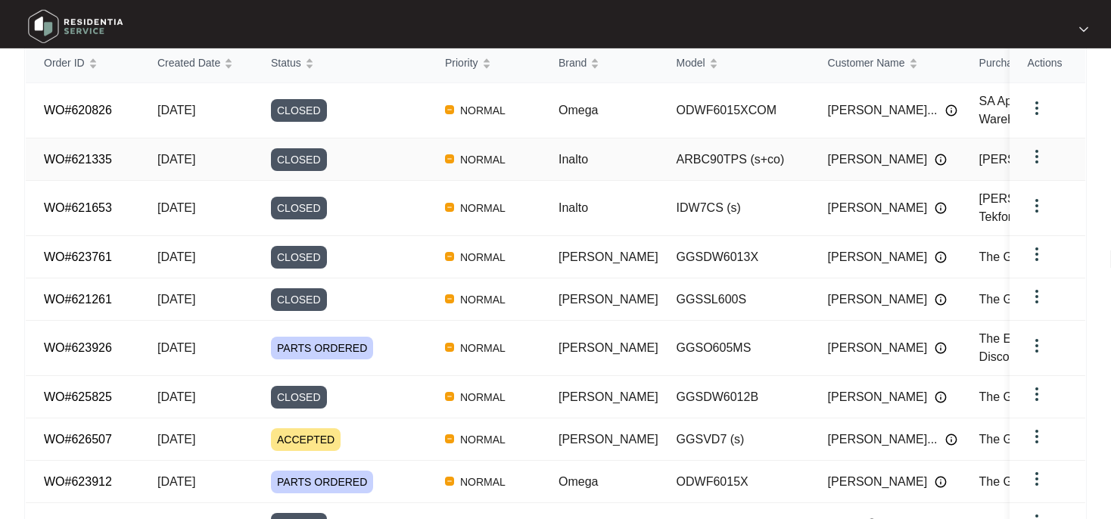
scroll to position [283, 0]
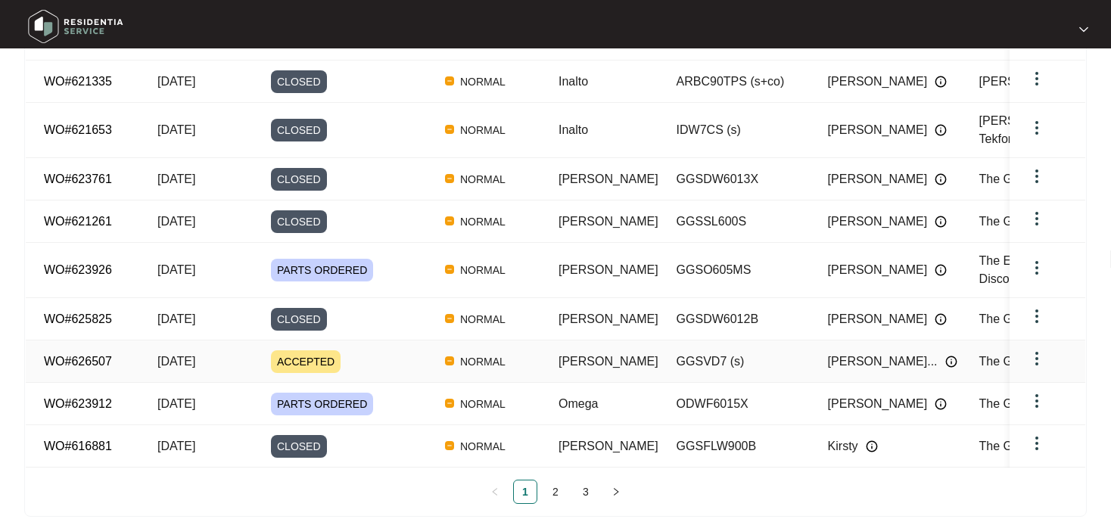
click at [87, 355] on link "WO#626507" at bounding box center [78, 361] width 68 height 13
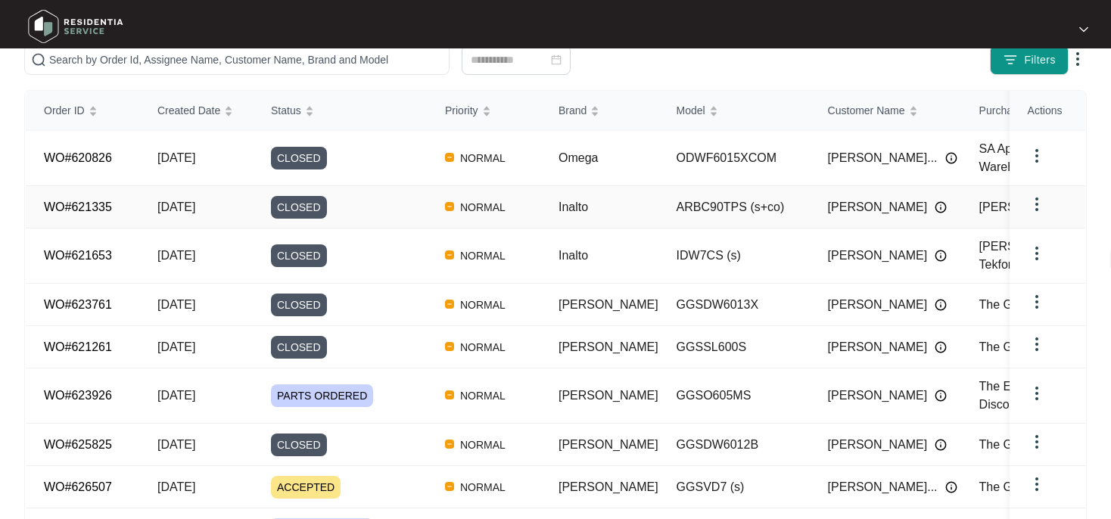
scroll to position [283, 0]
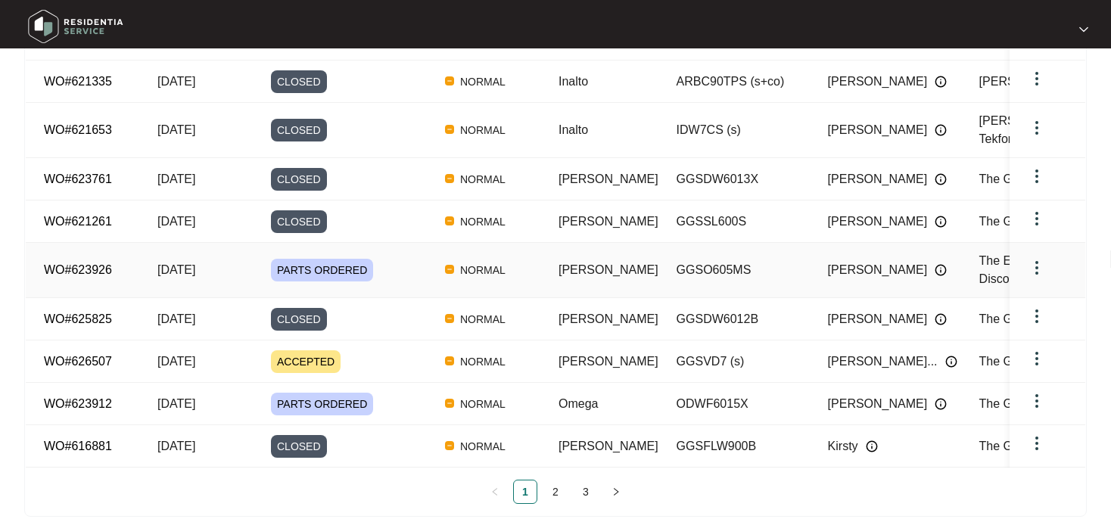
click at [95, 263] on link "WO#623926" at bounding box center [78, 269] width 68 height 13
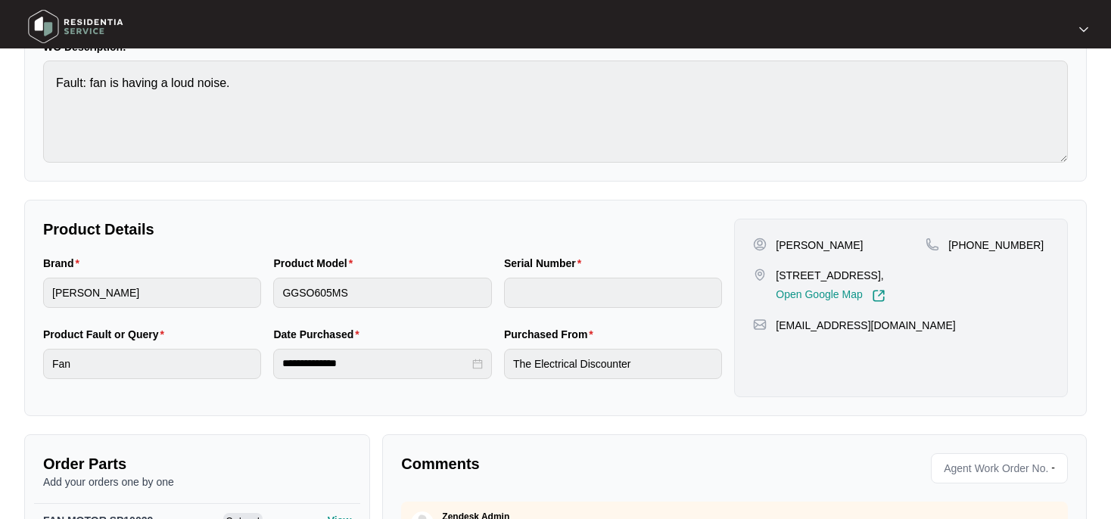
scroll to position [239, 0]
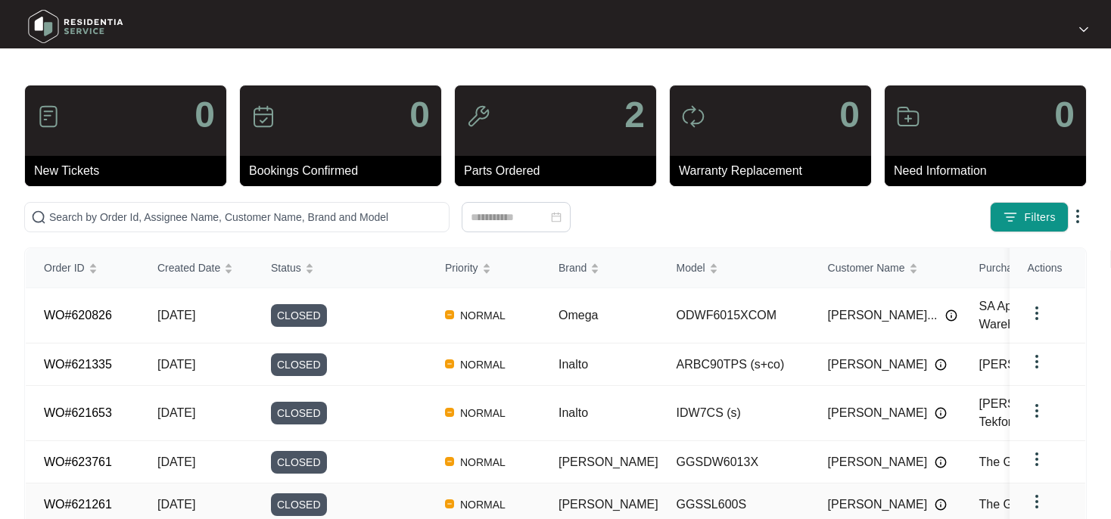
scroll to position [283, 0]
